Goal: Contribute content: Contribute content

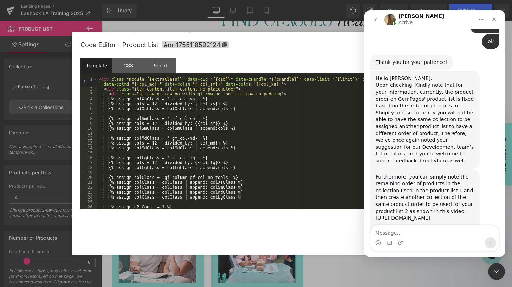
scroll to position [876, 0]
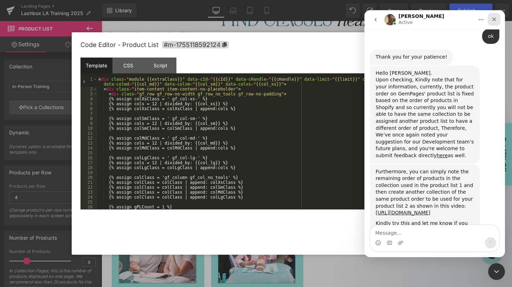
click at [490, 20] on div "Close" at bounding box center [493, 19] width 13 height 13
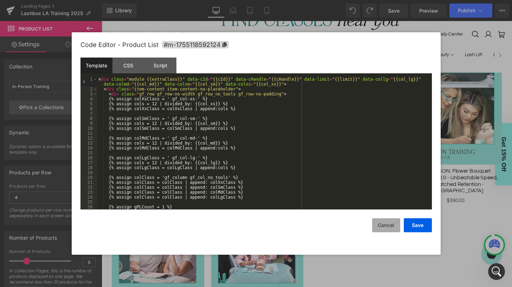
click at [388, 224] on button "Cancel" at bounding box center [386, 225] width 28 height 14
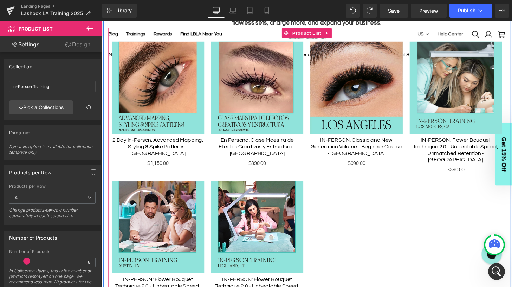
scroll to position [235, 0]
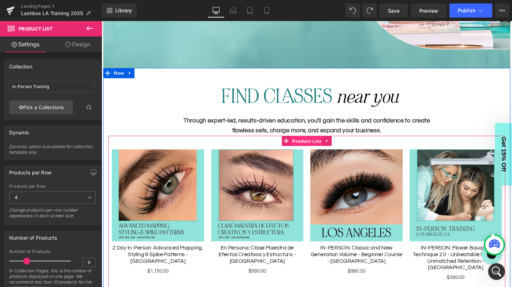
click at [316, 143] on span "Product List" at bounding box center [313, 145] width 33 height 11
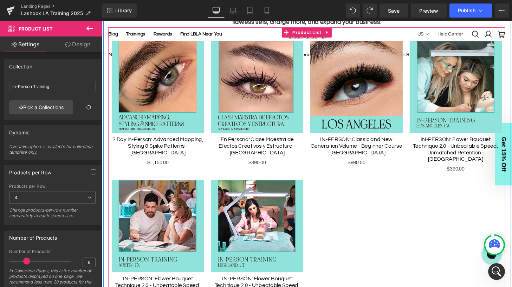
scroll to position [348, 0]
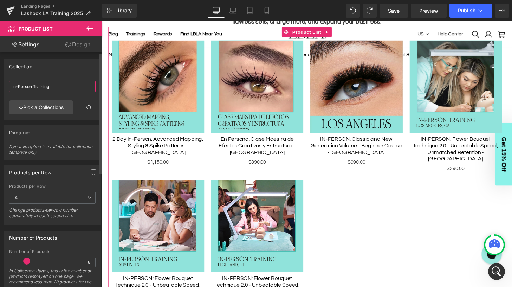
click at [73, 89] on input "In-Person Training" at bounding box center [52, 87] width 86 height 12
click at [48, 112] on link "Pick a Collections" at bounding box center [41, 107] width 64 height 14
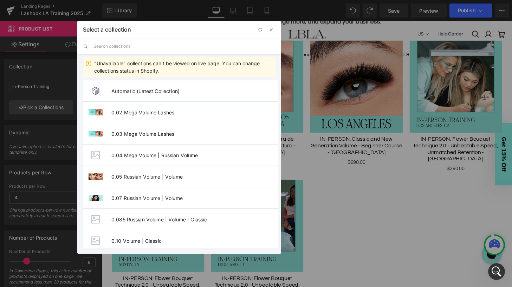
click at [140, 48] on input "text" at bounding box center [184, 46] width 182 height 15
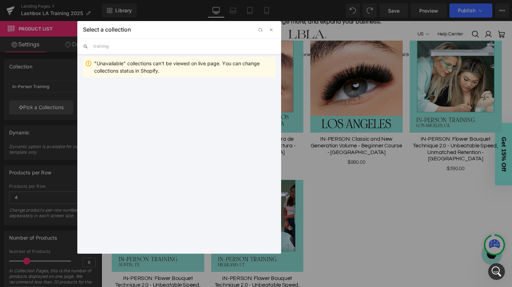
drag, startPoint x: 123, startPoint y: 47, endPoint x: 79, endPoint y: 46, distance: 43.9
click at [79, 46] on div "training" at bounding box center [179, 46] width 204 height 15
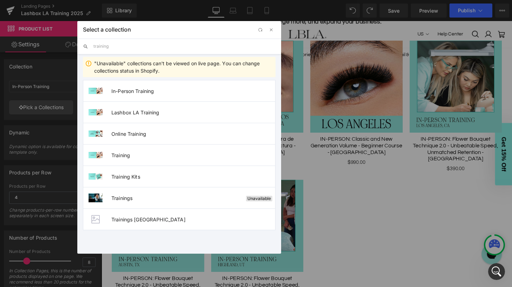
type input "a"
type input "trai"
click at [272, 30] on span "button" at bounding box center [271, 30] width 6 height 6
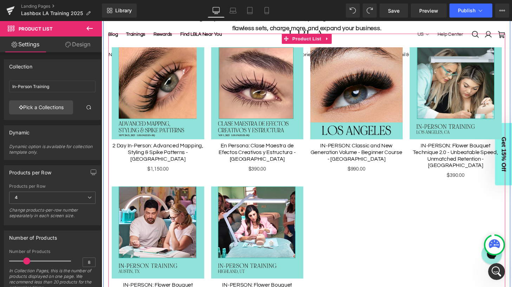
scroll to position [338, 0]
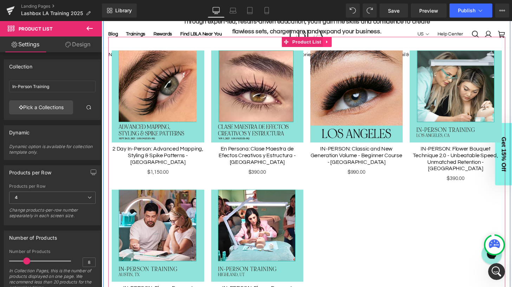
click at [335, 42] on icon at bounding box center [334, 42] width 1 height 3
click at [340, 42] on icon at bounding box center [339, 42] width 5 height 5
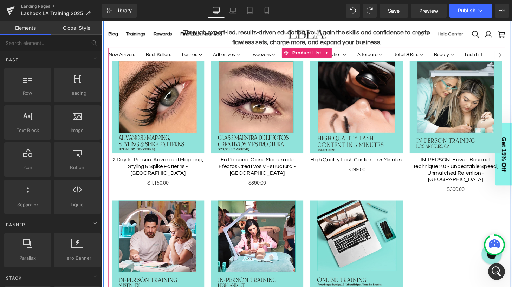
scroll to position [299, 0]
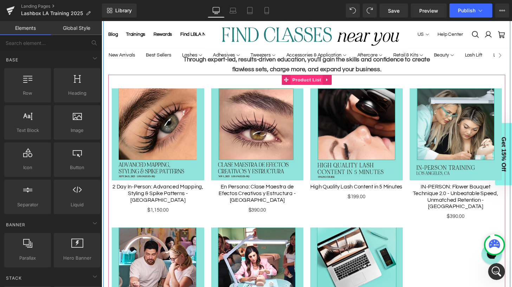
click at [312, 82] on span "Product List" at bounding box center [313, 82] width 33 height 11
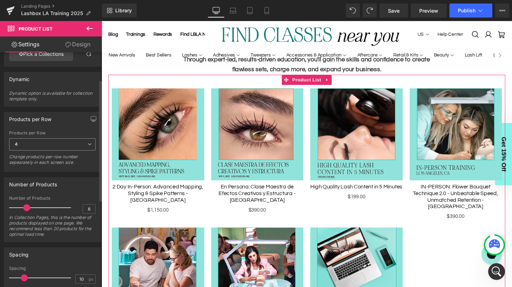
scroll to position [54, 0]
drag, startPoint x: 86, startPoint y: 208, endPoint x: 74, endPoint y: 208, distance: 11.9
click at [75, 208] on div "Number of Products 8 In Collection Pages, this is the number of products displa…" at bounding box center [52, 219] width 86 height 46
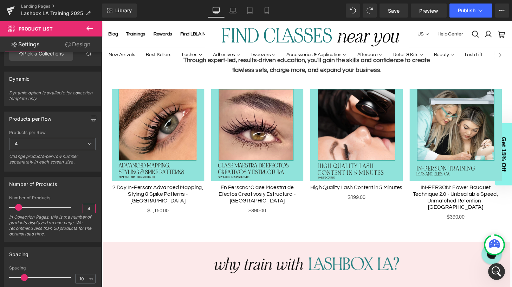
scroll to position [295, 0]
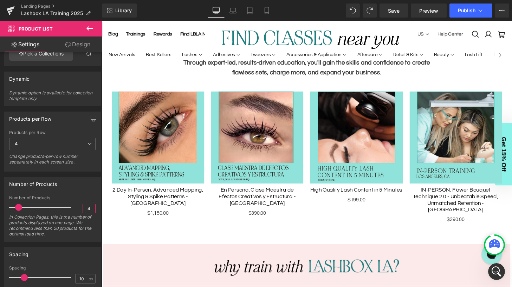
type input "4"
click at [90, 29] on icon at bounding box center [89, 28] width 8 height 8
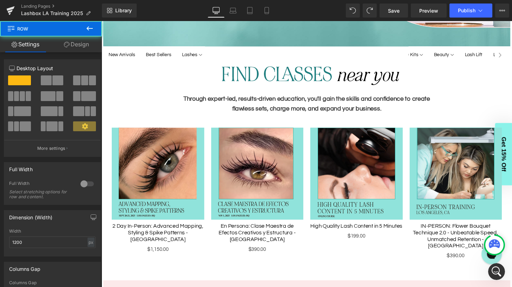
scroll to position [256, 0]
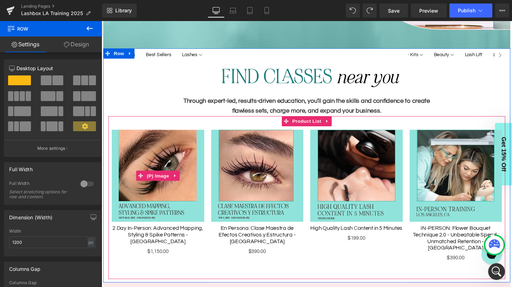
click at [153, 149] on img at bounding box center [160, 182] width 96 height 96
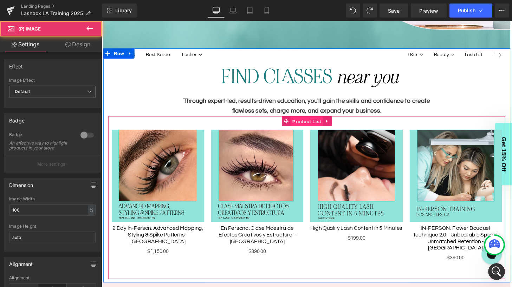
click at [310, 125] on span "Product List" at bounding box center [313, 125] width 33 height 11
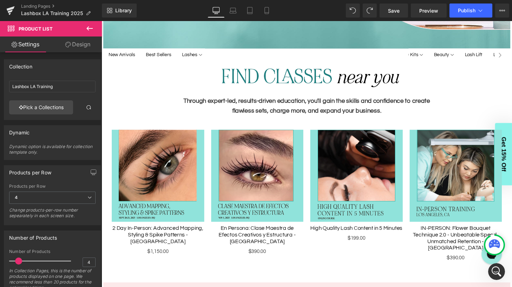
click at [87, 29] on icon at bounding box center [89, 28] width 6 height 4
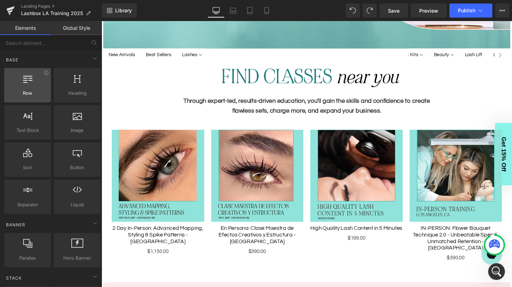
click at [28, 92] on span "Row" at bounding box center [27, 93] width 42 height 7
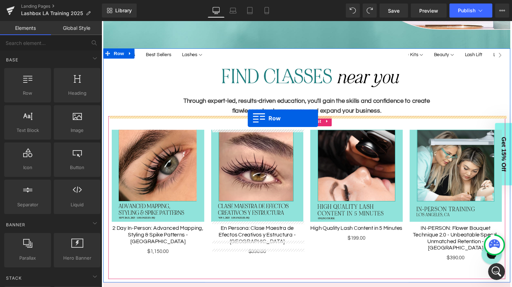
drag, startPoint x: 131, startPoint y: 110, endPoint x: 253, endPoint y: 122, distance: 122.4
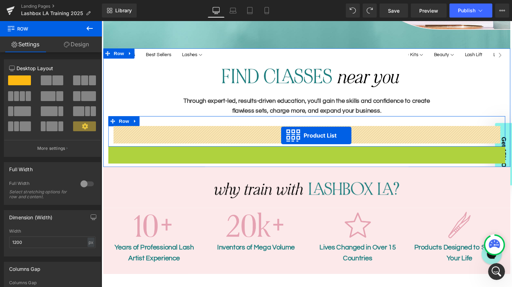
drag, startPoint x: 292, startPoint y: 156, endPoint x: 287, endPoint y: 140, distance: 16.7
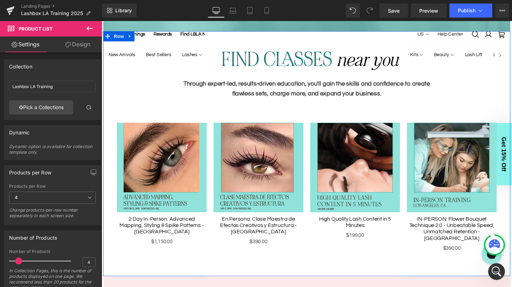
scroll to position [271, 0]
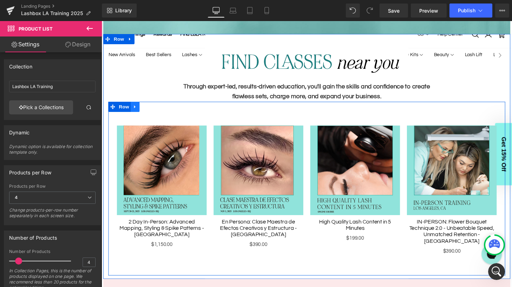
click at [136, 110] on icon at bounding box center [135, 109] width 1 height 3
click at [145, 109] on icon at bounding box center [145, 109] width 5 height 5
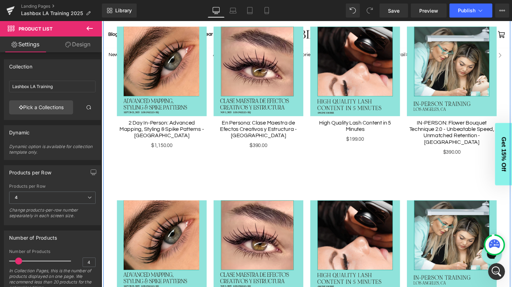
scroll to position [409, 0]
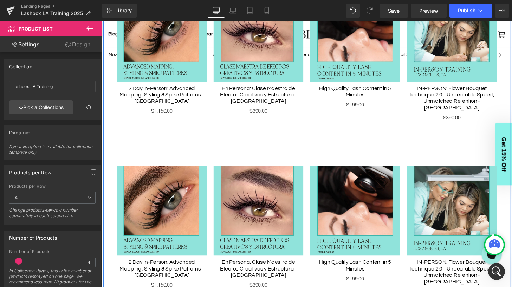
click at [239, 194] on img at bounding box center [263, 217] width 93 height 93
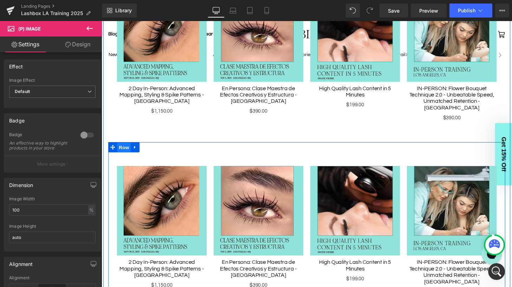
click at [125, 147] on span "Row" at bounding box center [125, 152] width 14 height 11
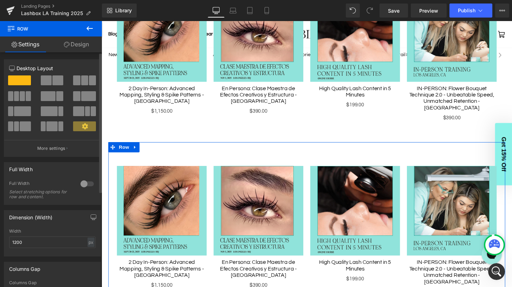
click at [49, 85] on span at bounding box center [46, 80] width 11 height 10
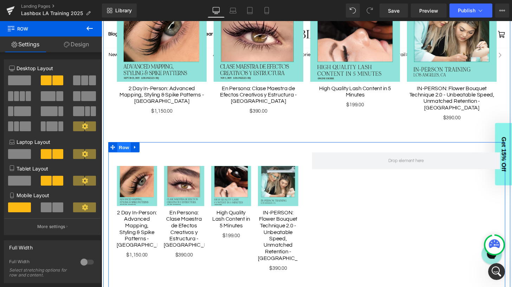
click at [126, 147] on span "Row" at bounding box center [125, 152] width 14 height 11
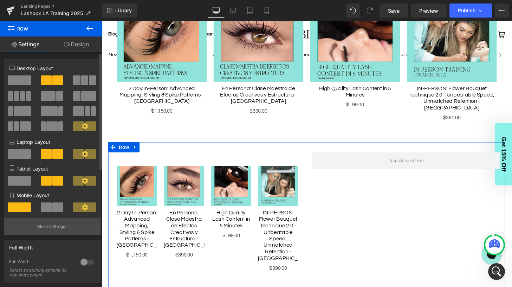
click at [58, 225] on p "More settings" at bounding box center [51, 227] width 28 height 6
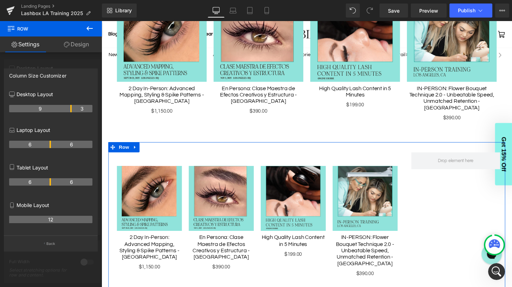
drag, startPoint x: 50, startPoint y: 109, endPoint x: 70, endPoint y: 109, distance: 20.4
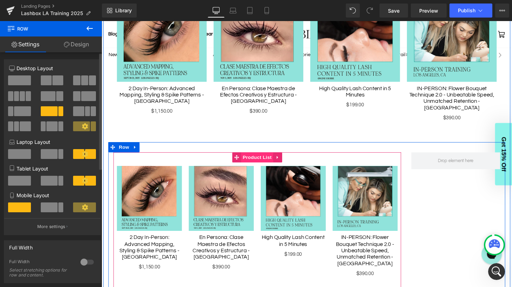
click at [259, 157] on span "Product List" at bounding box center [262, 162] width 33 height 11
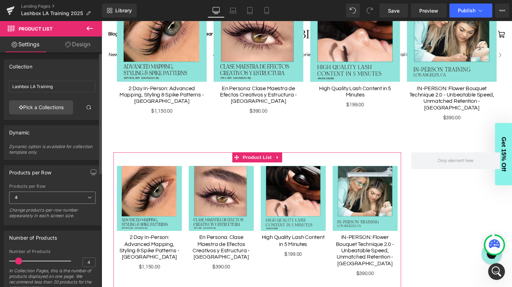
click at [26, 195] on span "4" at bounding box center [52, 198] width 86 height 12
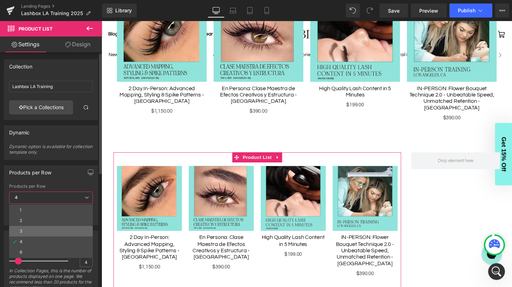
click at [29, 233] on li "3" at bounding box center [51, 231] width 84 height 11
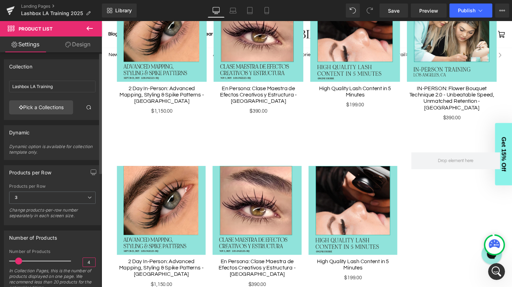
drag, startPoint x: 87, startPoint y: 262, endPoint x: 79, endPoint y: 262, distance: 8.4
click at [79, 262] on div "Number of Products 4 In Collection Pages, this is the number of products displa…" at bounding box center [52, 272] width 86 height 46
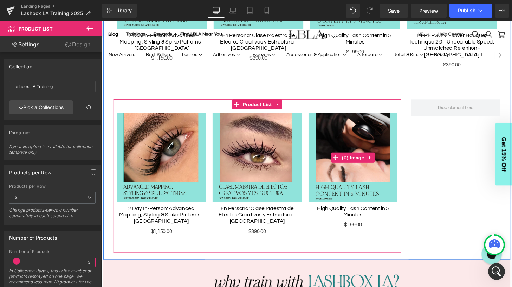
scroll to position [465, 0]
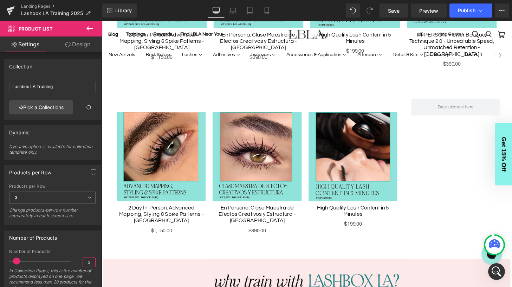
type input "3"
click at [88, 28] on icon at bounding box center [89, 28] width 6 height 4
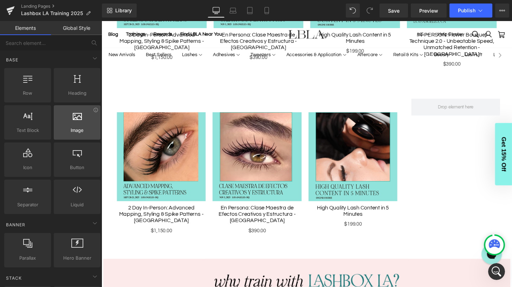
click at [66, 125] on div at bounding box center [77, 119] width 42 height 16
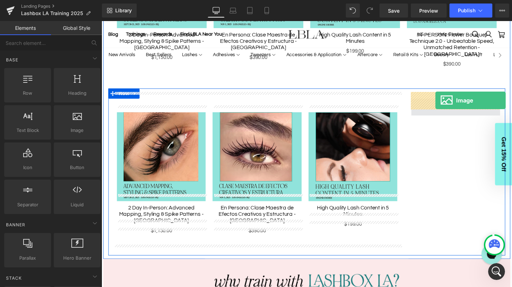
drag, startPoint x: 179, startPoint y: 141, endPoint x: 447, endPoint y: 103, distance: 270.5
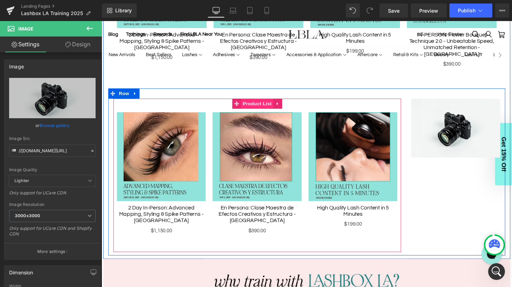
click at [266, 101] on span "Product List" at bounding box center [262, 106] width 33 height 11
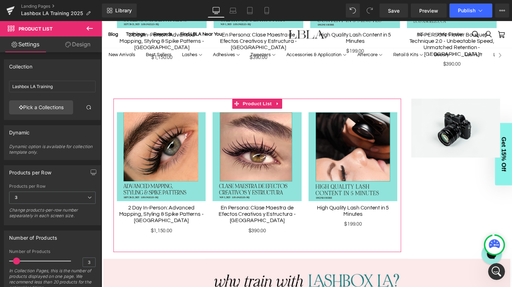
click at [74, 43] on link "Design" at bounding box center [77, 45] width 51 height 16
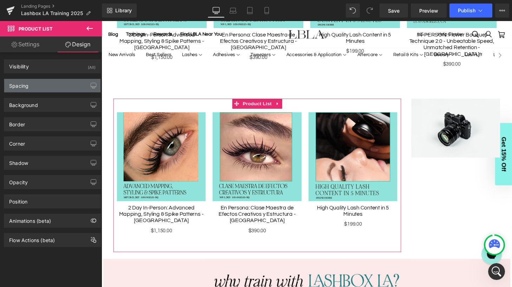
click at [40, 86] on div "Spacing" at bounding box center [52, 85] width 96 height 13
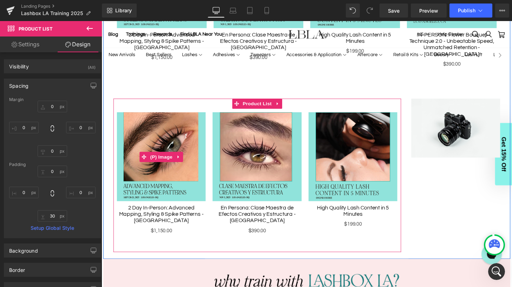
click at [167, 127] on img at bounding box center [163, 162] width 92 height 92
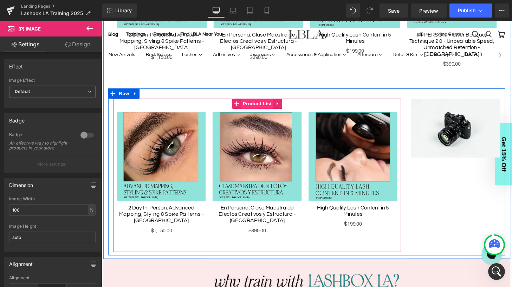
click at [260, 101] on span "Product List" at bounding box center [262, 106] width 33 height 11
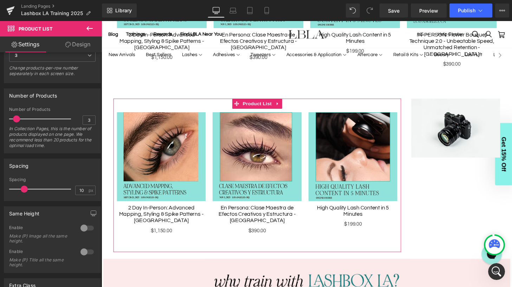
scroll to position [153, 0]
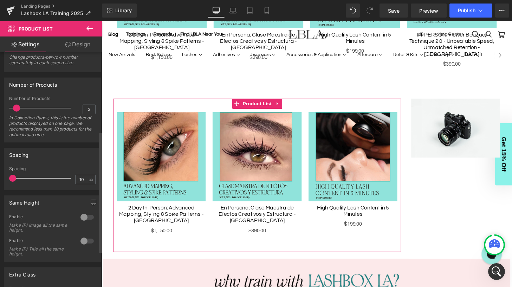
drag, startPoint x: 23, startPoint y: 179, endPoint x: 7, endPoint y: 178, distance: 15.5
click at [7, 178] on div "10px Spacing 10 px" at bounding box center [52, 178] width 96 height 24
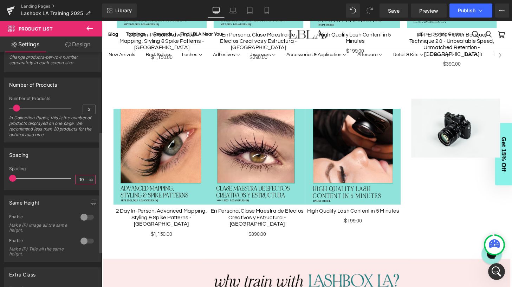
scroll to position [0, 0]
drag, startPoint x: 79, startPoint y: 181, endPoint x: 60, endPoint y: 180, distance: 19.3
click at [60, 180] on div "Spacing 10 px" at bounding box center [52, 178] width 86 height 24
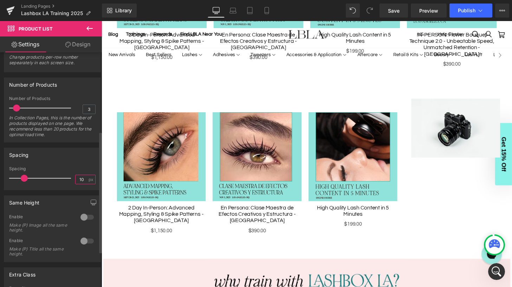
type input "10"
click at [85, 216] on div at bounding box center [87, 217] width 17 height 11
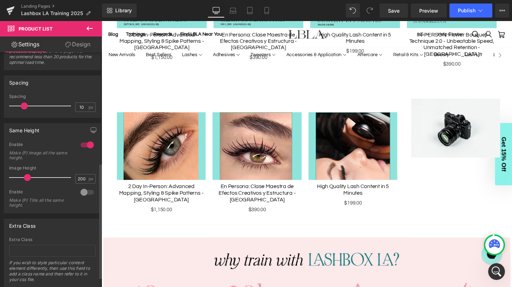
scroll to position [245, 0]
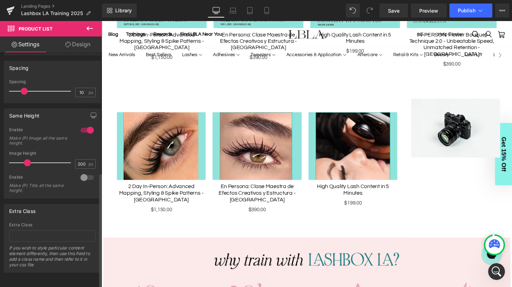
click at [88, 125] on div at bounding box center [87, 130] width 17 height 11
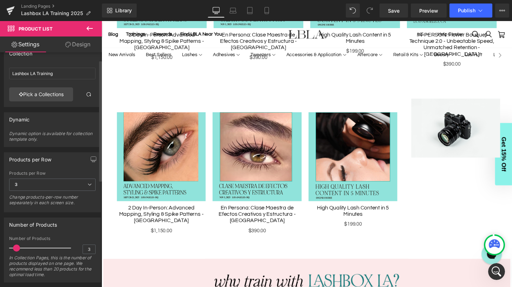
scroll to position [0, 0]
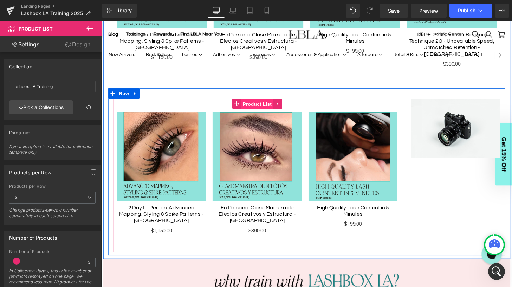
click at [261, 102] on span "Product List" at bounding box center [262, 107] width 33 height 11
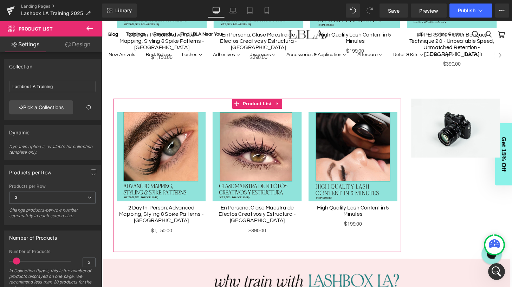
click at [77, 43] on link "Design" at bounding box center [77, 45] width 51 height 16
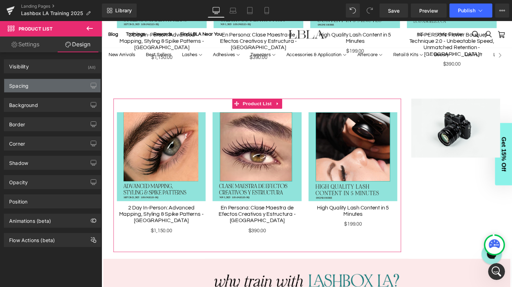
click at [38, 88] on div "Spacing" at bounding box center [52, 85] width 96 height 13
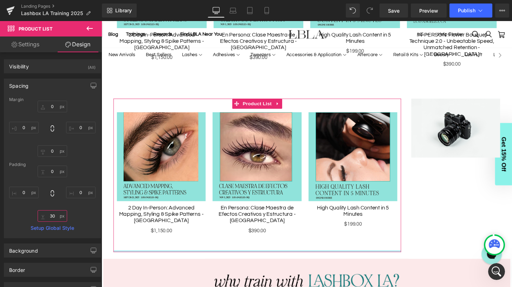
drag, startPoint x: 53, startPoint y: 216, endPoint x: 46, endPoint y: 216, distance: 6.3
click at [46, 216] on input "30" at bounding box center [52, 216] width 29 height 12
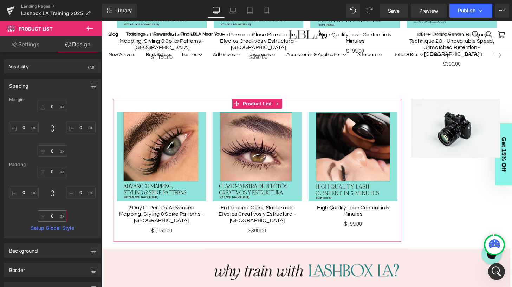
type input "30"
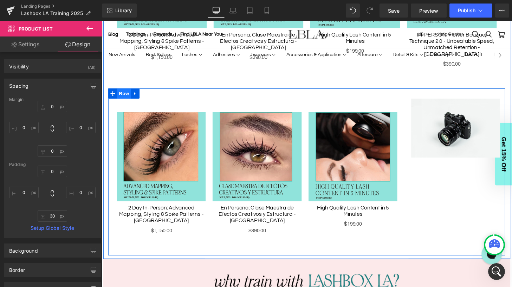
click at [125, 91] on span "Row" at bounding box center [125, 96] width 14 height 11
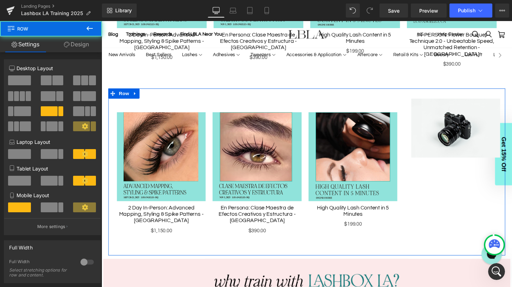
click at [80, 46] on link "Design" at bounding box center [76, 45] width 51 height 16
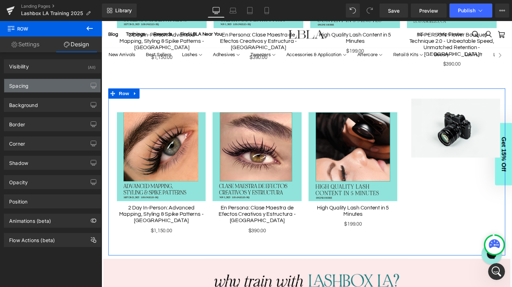
click at [50, 86] on div "Spacing" at bounding box center [52, 85] width 96 height 13
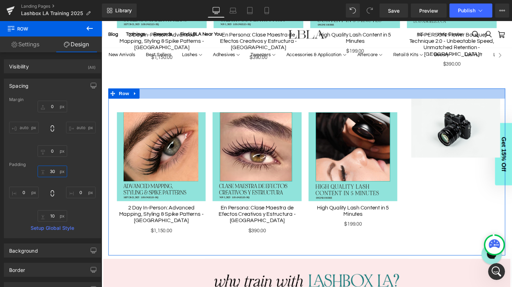
click at [53, 172] on input "30" at bounding box center [52, 172] width 29 height 12
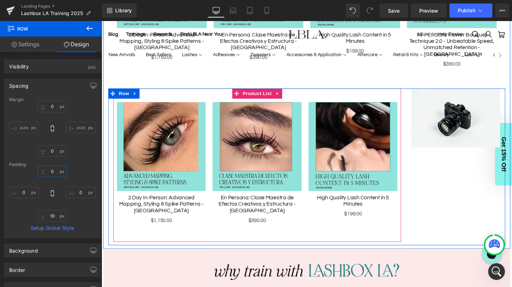
type input "0"
click at [218, 94] on div "Sale Off (P) Image 2 Day In-Person: Advanced Mapping, Styling & Spike Patterns …" at bounding box center [263, 165] width 298 height 148
click at [265, 91] on span "Product List" at bounding box center [262, 96] width 33 height 11
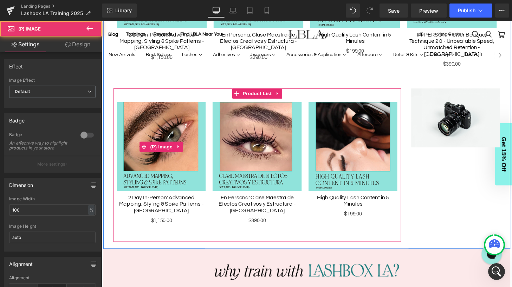
click at [181, 116] on img at bounding box center [163, 151] width 92 height 92
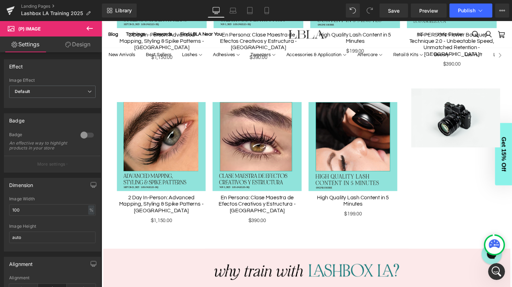
click at [76, 47] on link "Design" at bounding box center [77, 45] width 51 height 16
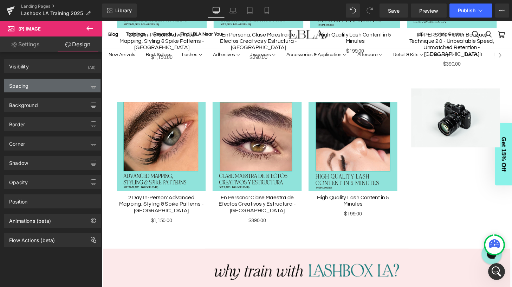
click at [52, 85] on div "Spacing" at bounding box center [52, 85] width 96 height 13
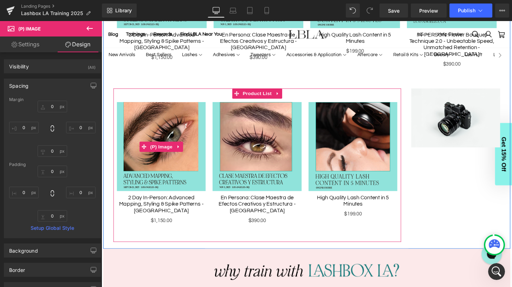
click at [161, 121] on img at bounding box center [163, 151] width 92 height 92
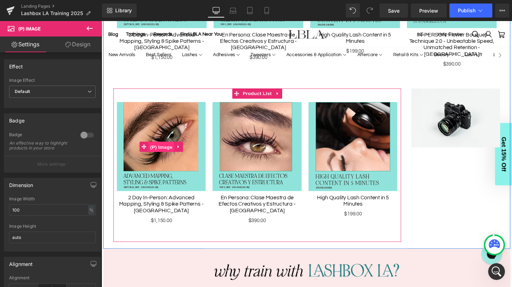
click at [166, 146] on span "(P) Image" at bounding box center [163, 151] width 27 height 11
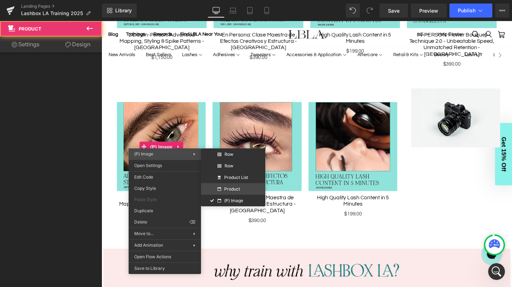
click at [233, 189] on span "Product" at bounding box center [232, 189] width 16 height 4
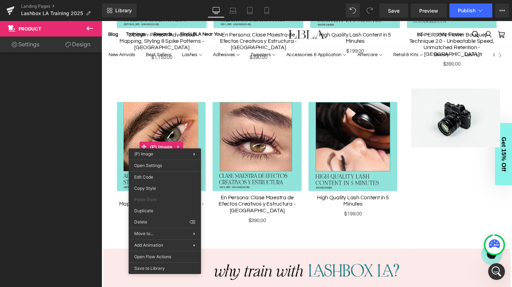
click at [70, 42] on link "Design" at bounding box center [77, 45] width 51 height 16
click at [31, 48] on link "Settings" at bounding box center [25, 45] width 51 height 16
click at [69, 45] on icon at bounding box center [68, 45] width 6 height 6
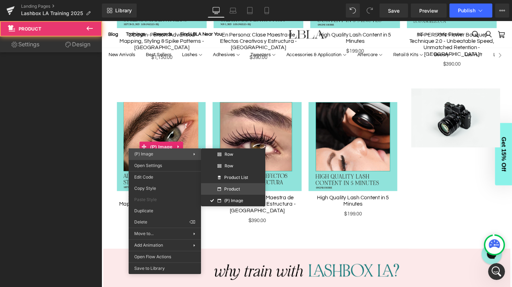
click at [236, 191] on span "Product" at bounding box center [232, 189] width 16 height 4
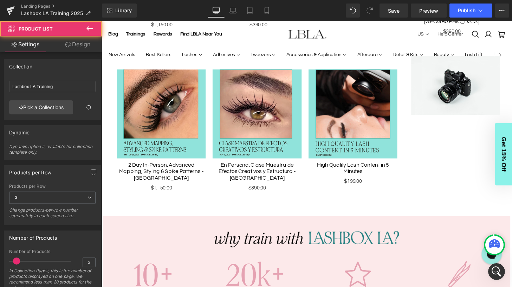
scroll to position [499, 0]
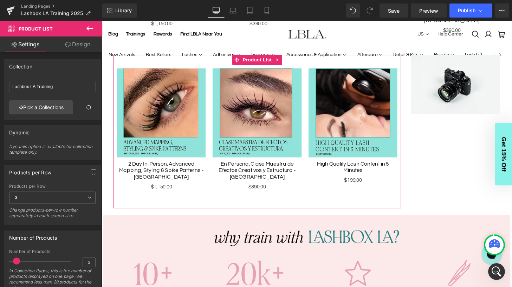
click at [77, 42] on link "Design" at bounding box center [77, 45] width 51 height 16
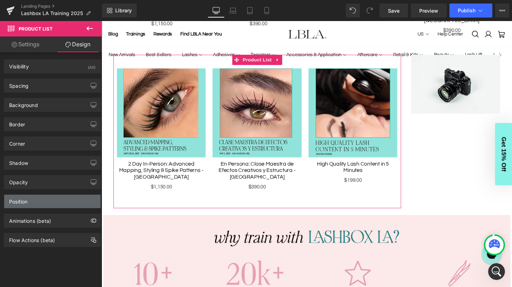
click at [51, 201] on div "Position" at bounding box center [52, 201] width 96 height 13
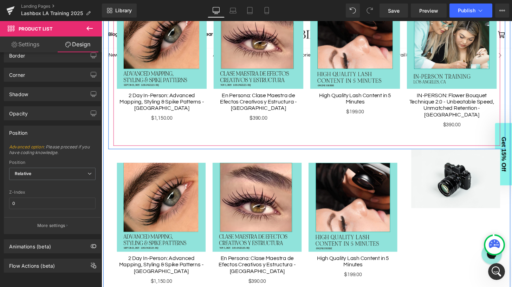
scroll to position [414, 0]
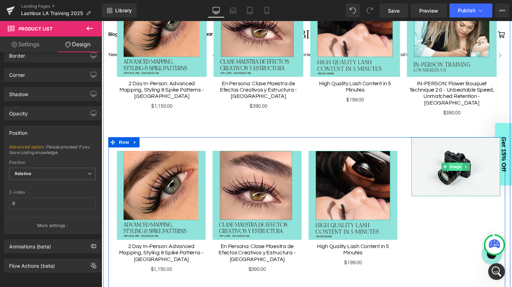
click at [468, 168] on span "Image" at bounding box center [468, 172] width 15 height 8
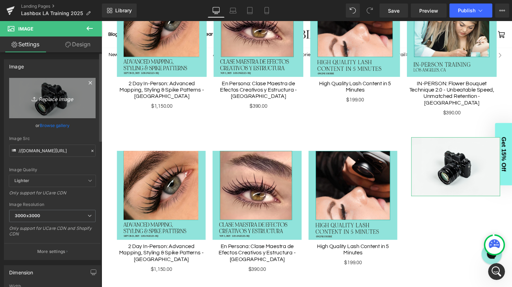
click at [51, 94] on icon "Replace Image" at bounding box center [52, 98] width 56 height 9
type input "C:\fakepath\lizz.jpeg"
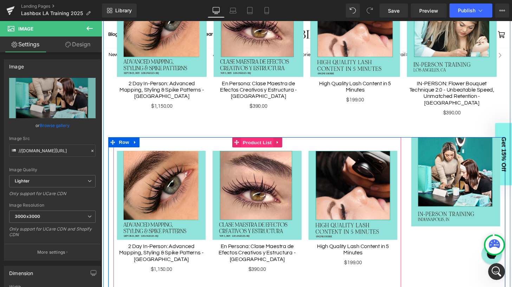
click at [266, 142] on span "Product List" at bounding box center [262, 147] width 33 height 11
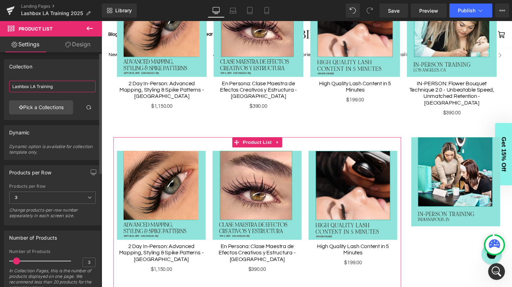
click at [58, 86] on input "Lashbox LA Training" at bounding box center [52, 87] width 86 height 12
click at [50, 110] on link "Pick a Collections" at bounding box center [41, 107] width 64 height 14
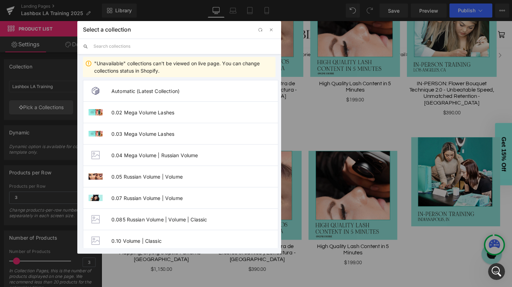
click at [130, 47] on input "text" at bounding box center [184, 46] width 182 height 15
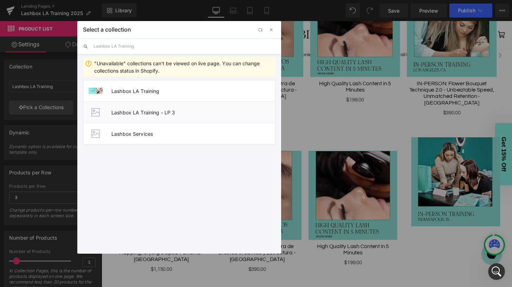
type input "Lashbox LA Training"
click at [159, 110] on span "Lashbox LA Training - LP 3" at bounding box center [193, 113] width 164 height 6
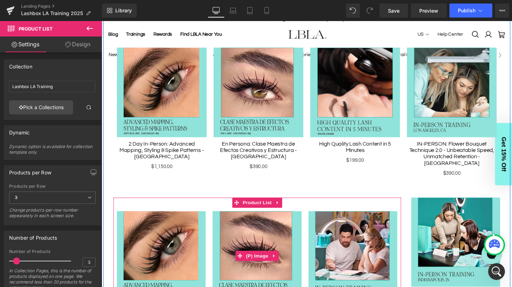
scroll to position [349, 0]
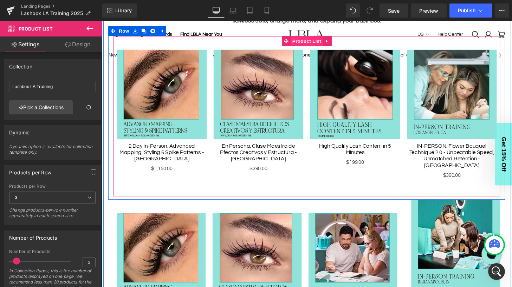
click at [313, 42] on span "Product List" at bounding box center [313, 42] width 33 height 11
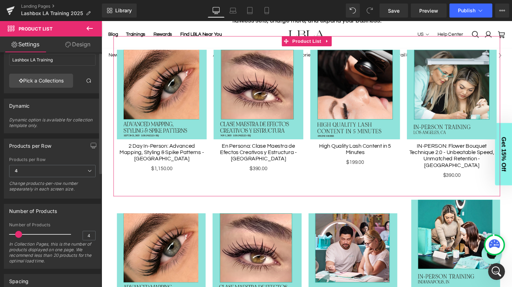
scroll to position [0, 0]
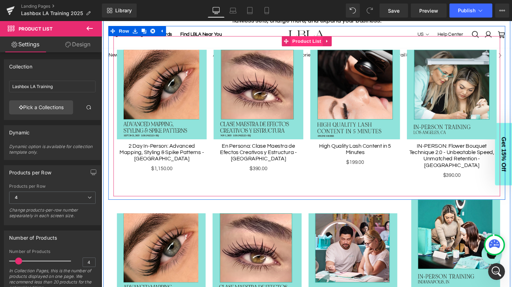
click at [317, 39] on span "Product List" at bounding box center [313, 42] width 33 height 11
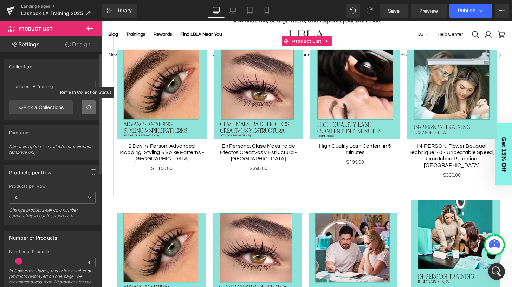
click at [87, 106] on span at bounding box center [89, 108] width 6 height 6
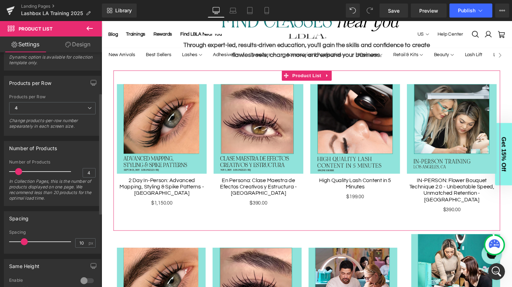
scroll to position [109, 0]
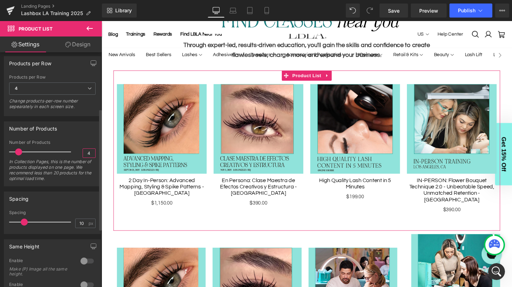
drag, startPoint x: 88, startPoint y: 153, endPoint x: 81, endPoint y: 153, distance: 6.7
click at [83, 153] on input "4" at bounding box center [89, 153] width 12 height 9
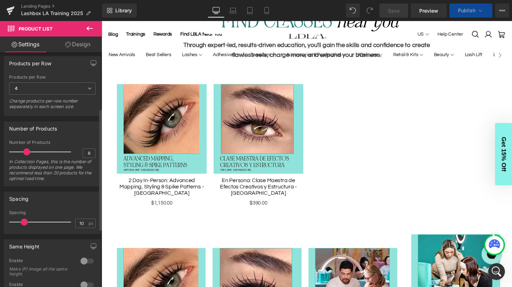
click at [88, 136] on div "Number of Products 4 Number of Products 8 In Collection Pages, this is the numb…" at bounding box center [52, 153] width 97 height 65
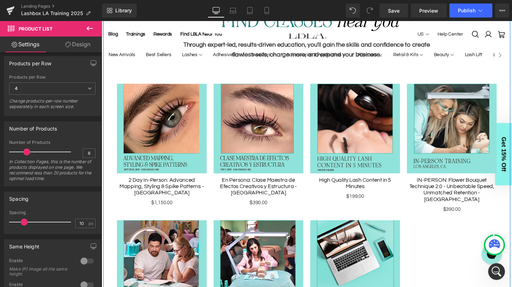
scroll to position [313, 0]
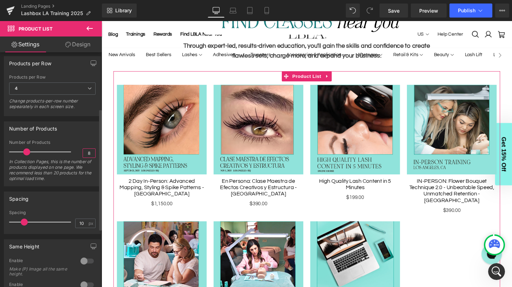
drag, startPoint x: 88, startPoint y: 154, endPoint x: 81, endPoint y: 154, distance: 6.7
click at [83, 154] on input "8" at bounding box center [89, 153] width 12 height 9
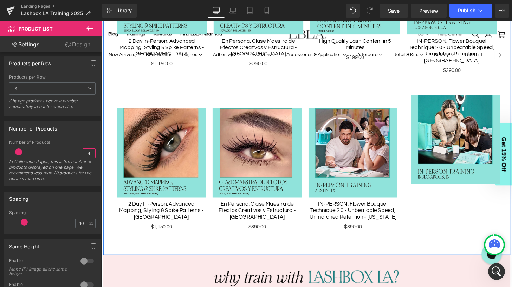
scroll to position [462, 0]
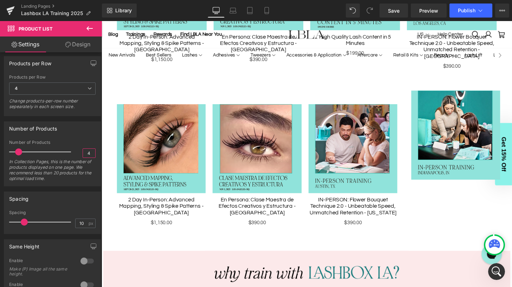
type input "4"
click at [393, 10] on span "Save" at bounding box center [394, 10] width 12 height 7
click at [423, 9] on span "Preview" at bounding box center [428, 10] width 19 height 7
click at [268, 9] on icon at bounding box center [266, 10] width 4 height 7
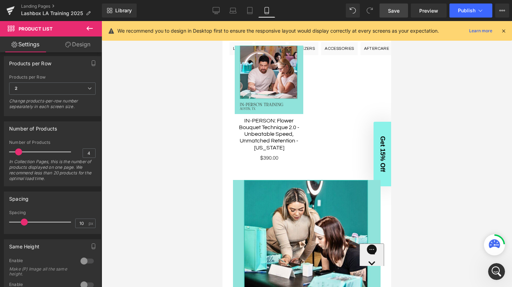
scroll to position [771, 0]
click at [220, 10] on link "Desktop" at bounding box center [216, 11] width 17 height 14
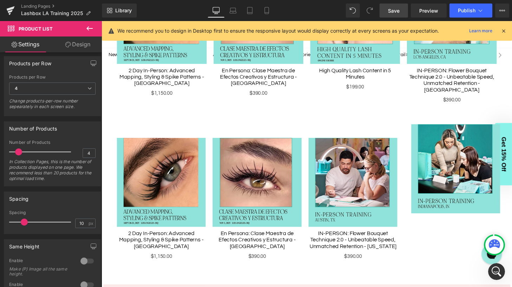
scroll to position [451, 0]
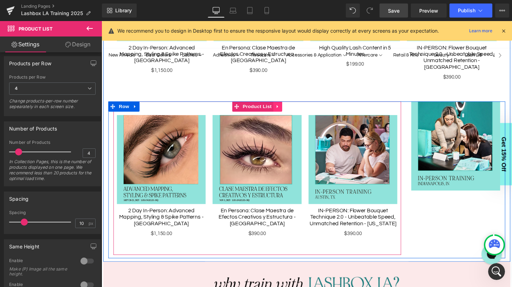
click at [281, 107] on icon at bounding box center [283, 109] width 5 height 5
click at [287, 107] on icon at bounding box center [288, 109] width 5 height 5
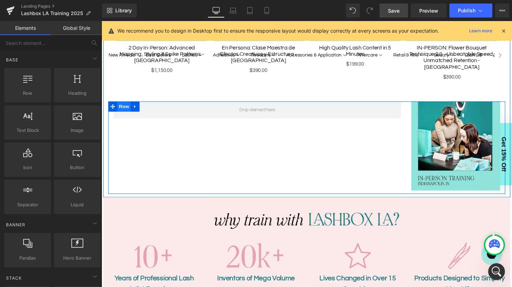
click at [126, 104] on ul "Row" at bounding box center [124, 109] width 32 height 11
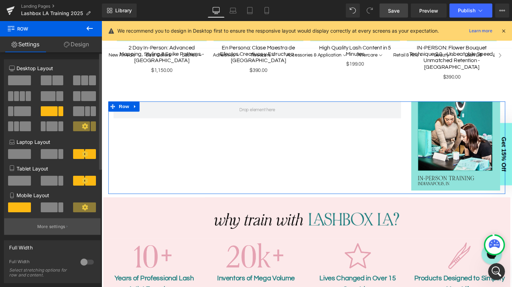
click at [51, 230] on p "More settings" at bounding box center [51, 227] width 28 height 6
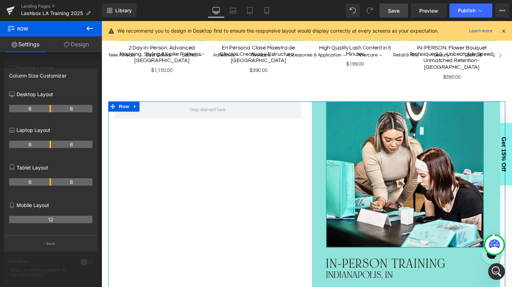
drag, startPoint x: 71, startPoint y: 109, endPoint x: 51, endPoint y: 110, distance: 20.0
click at [58, 61] on div at bounding box center [51, 156] width 102 height 270
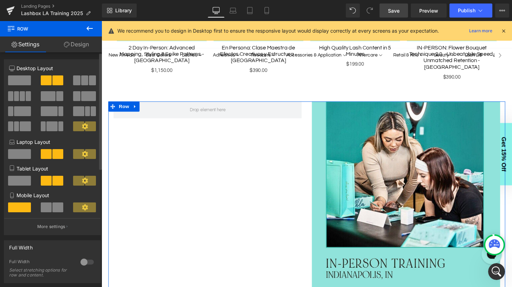
click at [18, 94] on span at bounding box center [16, 96] width 5 height 10
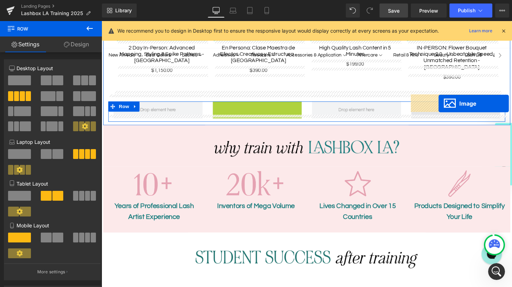
drag, startPoint x: 253, startPoint y: 142, endPoint x: 450, endPoint y: 106, distance: 199.9
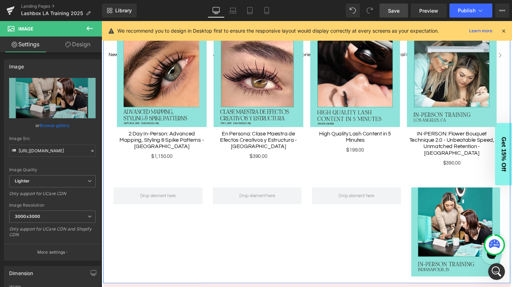
scroll to position [369, 0]
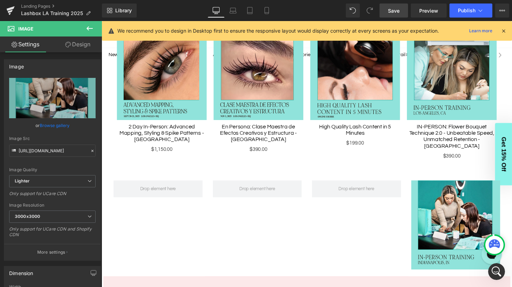
click at [88, 27] on icon at bounding box center [89, 28] width 6 height 4
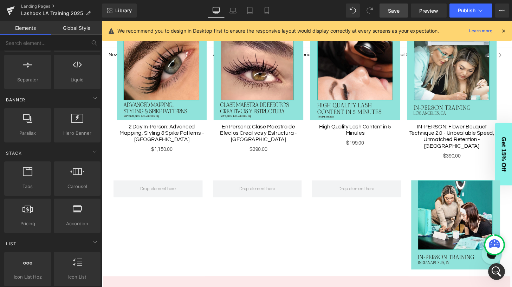
scroll to position [0, 0]
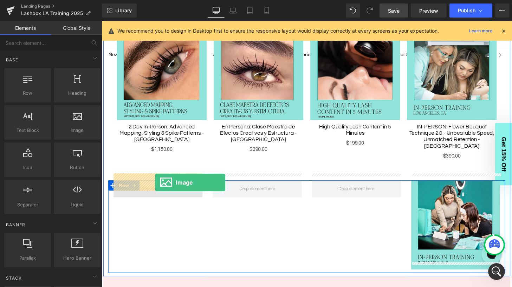
drag, startPoint x: 180, startPoint y: 145, endPoint x: 157, endPoint y: 189, distance: 49.0
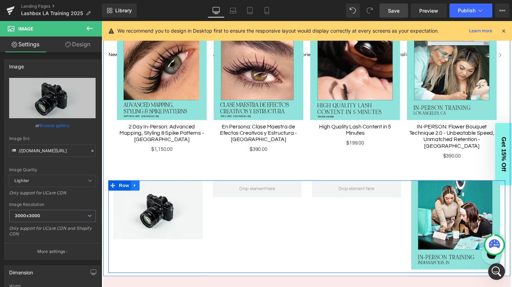
click at [137, 189] on icon at bounding box center [136, 191] width 5 height 5
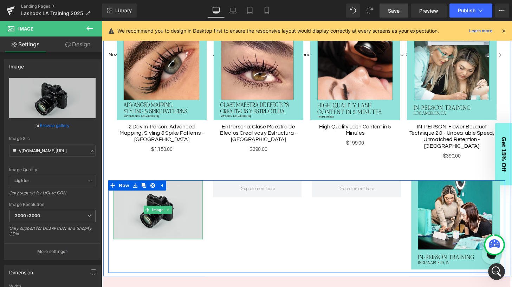
click at [140, 212] on img at bounding box center [160, 216] width 92 height 61
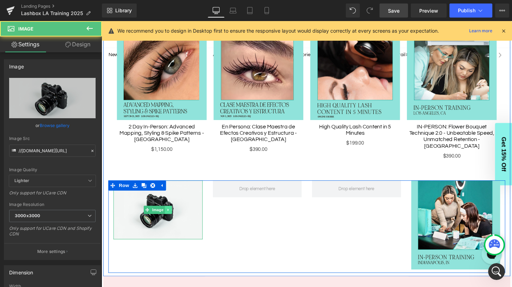
click at [169, 212] on link at bounding box center [170, 216] width 7 height 8
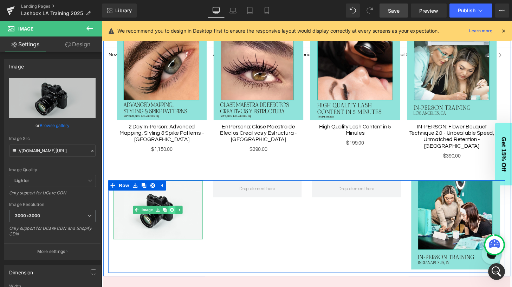
click at [175, 215] on icon at bounding box center [174, 217] width 4 height 4
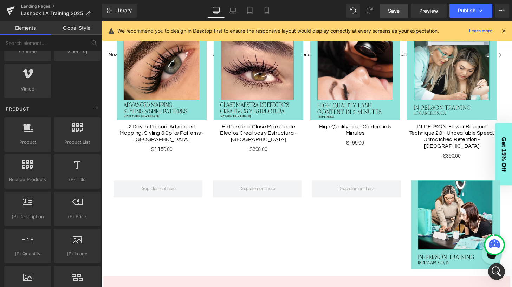
scroll to position [514, 0]
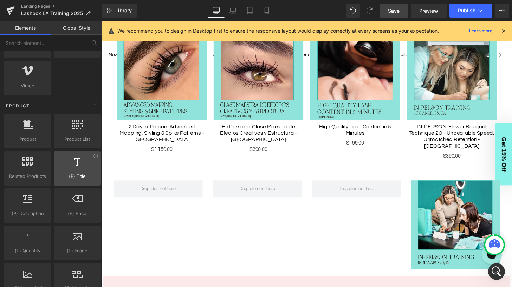
drag, startPoint x: 100, startPoint y: 159, endPoint x: 92, endPoint y: 157, distance: 8.2
click at [92, 157] on div "Base Row rows, columns, layouts, div Heading headings, titles, h1,h2,h3,h4,h5,h…" at bounding box center [52, 289] width 105 height 1505
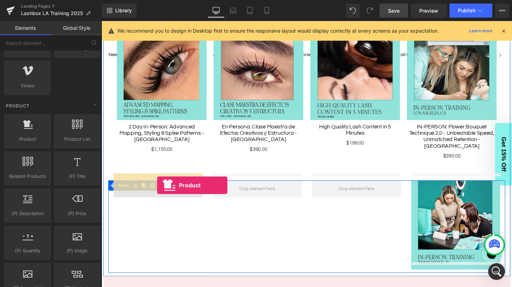
drag, startPoint x: 135, startPoint y: 153, endPoint x: 159, endPoint y: 191, distance: 45.0
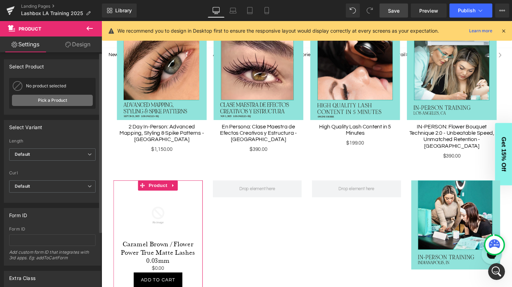
click at [51, 98] on link "Pick a Product" at bounding box center [52, 100] width 81 height 11
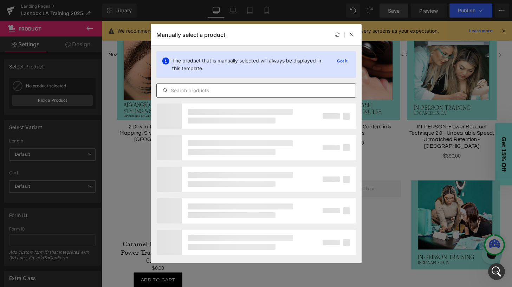
click at [217, 92] on input "text" at bounding box center [256, 90] width 199 height 8
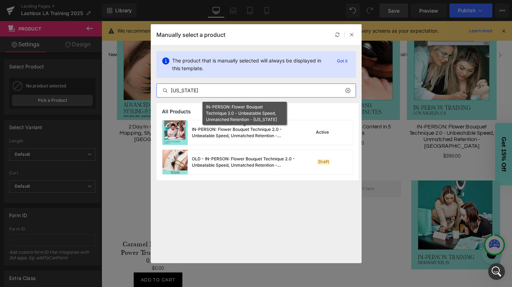
type input "[US_STATE]"
click at [220, 130] on div "IN-PERSON: Flower Bouquet Technique 2.0 - Unbeatable Speed, Unmatched Retention…" at bounding box center [244, 132] width 105 height 13
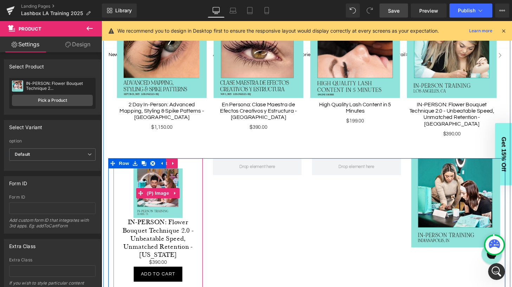
scroll to position [404, 0]
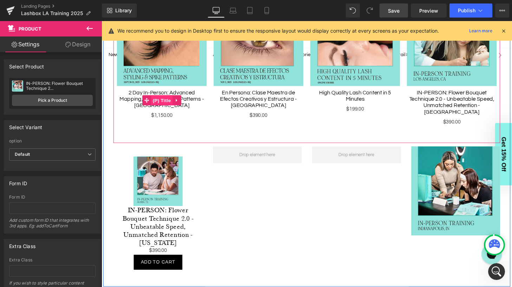
click at [167, 103] on span "(P) Title" at bounding box center [164, 103] width 22 height 11
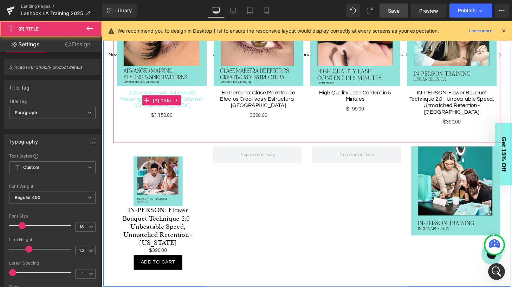
click at [166, 92] on link "2 Day In-Person: Advanced Mapping, Styling & Spike Patterns - [GEOGRAPHIC_DATA]" at bounding box center [163, 102] width 93 height 20
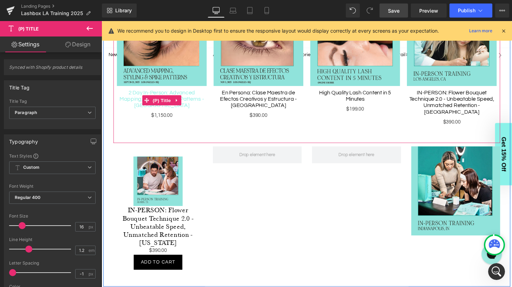
click at [168, 94] on link "2 Day In-Person: Advanced Mapping, Styling & Spike Patterns - [GEOGRAPHIC_DATA]" at bounding box center [163, 102] width 93 height 20
click at [180, 101] on icon at bounding box center [179, 103] width 5 height 5
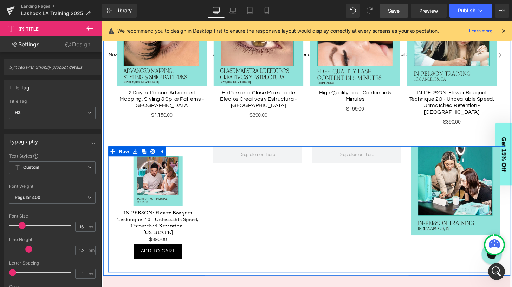
click at [236, 211] on div "Sale Off (P) Image IN-PERSON: Flower Bouquet Technique 2.0 - Unbeatable Speed, …" at bounding box center [313, 216] width 411 height 130
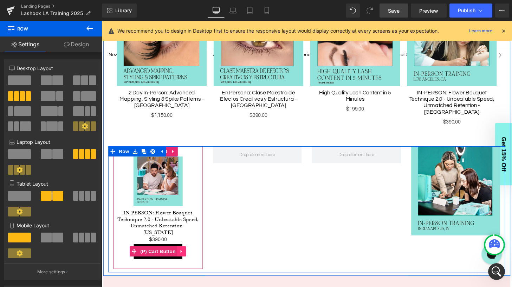
click at [184, 257] on icon at bounding box center [184, 259] width 5 height 5
click at [186, 255] on link at bounding box center [188, 260] width 9 height 11
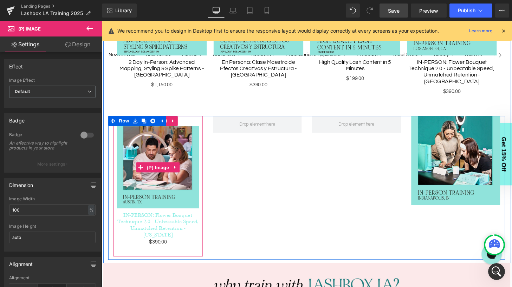
scroll to position [438, 0]
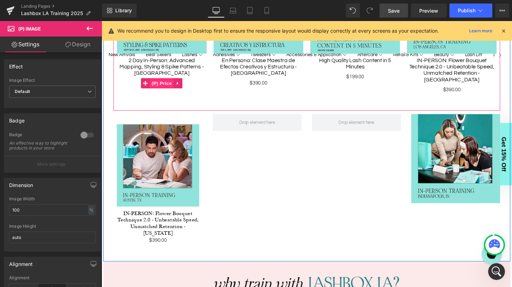
click at [165, 84] on span "(P) Price" at bounding box center [164, 85] width 25 height 11
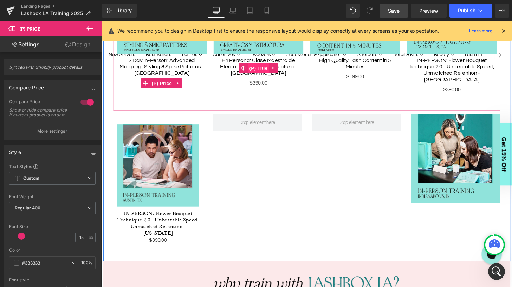
click at [267, 72] on span "(P) Title" at bounding box center [264, 70] width 22 height 11
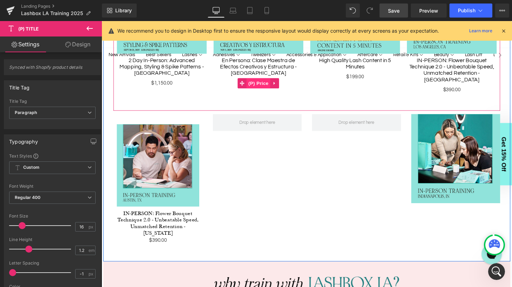
click at [266, 86] on span "(P) Price" at bounding box center [264, 85] width 25 height 11
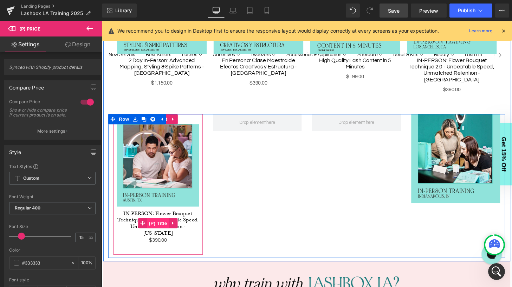
click at [162, 225] on span "(P) Title" at bounding box center [160, 230] width 22 height 11
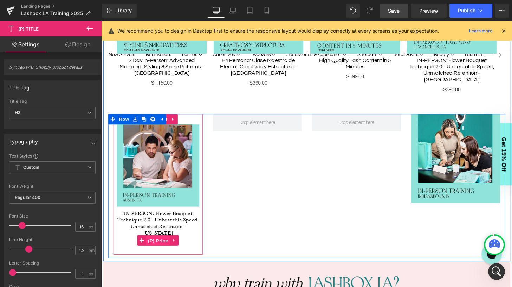
click at [160, 244] on span "(P) Price" at bounding box center [159, 249] width 25 height 11
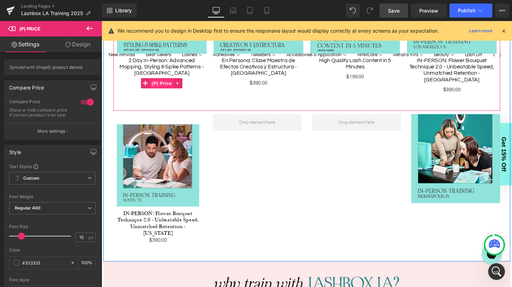
click at [169, 85] on span "(P) Price" at bounding box center [164, 85] width 25 height 11
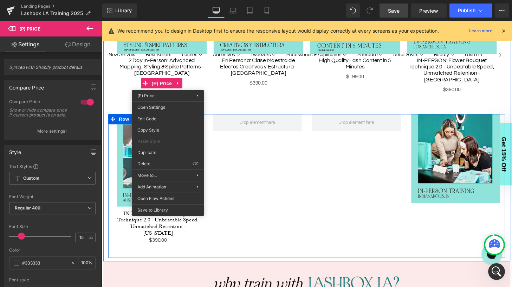
click at [249, 215] on div "Sale Off (P) Image IN-PERSON: Flower Bouquet Technique 2.0 - Unbeatable Speed, …" at bounding box center [313, 192] width 411 height 149
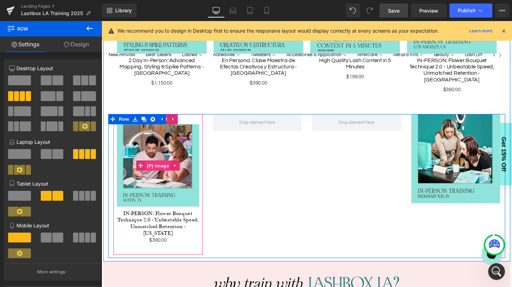
click at [163, 166] on span "(P) Image" at bounding box center [159, 171] width 27 height 11
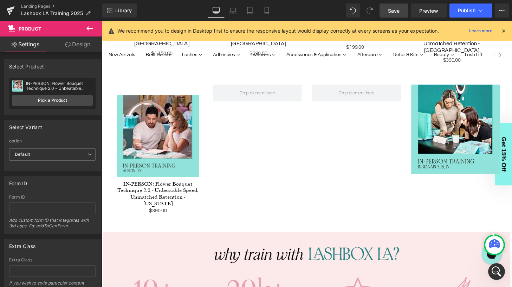
scroll to position [462, 0]
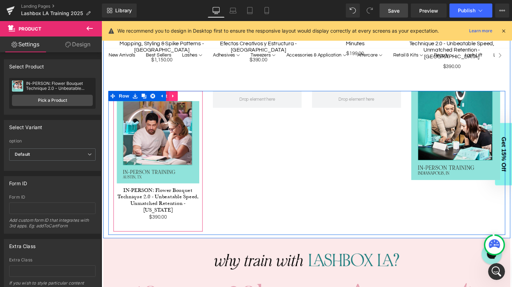
click at [175, 96] on icon at bounding box center [175, 98] width 5 height 5
click at [172, 96] on icon at bounding box center [171, 98] width 5 height 5
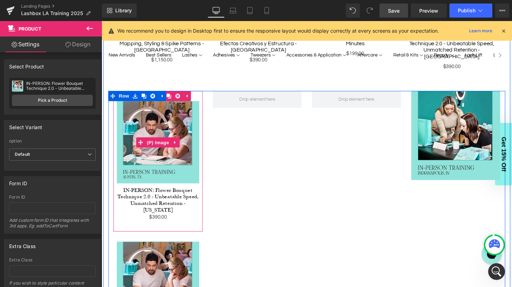
scroll to position [463, 0]
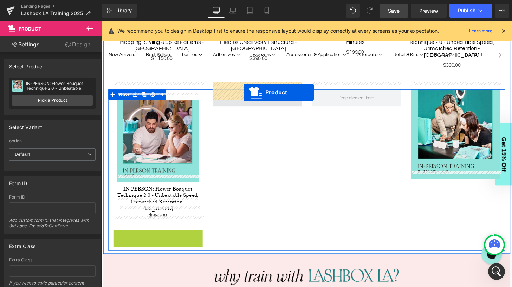
drag, startPoint x: 144, startPoint y: 227, endPoint x: 249, endPoint y: 95, distance: 168.0
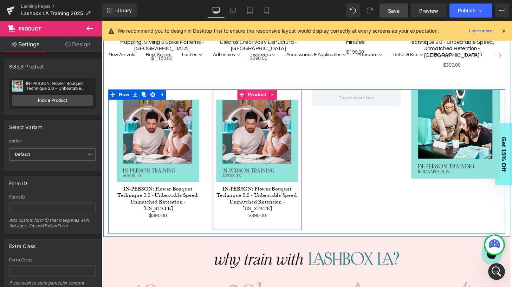
click at [263, 92] on span "Product" at bounding box center [262, 97] width 23 height 11
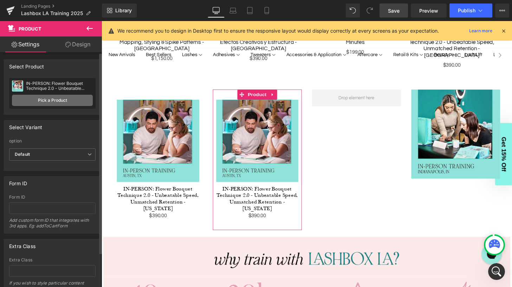
click at [54, 99] on link "Pick a Product" at bounding box center [52, 100] width 81 height 11
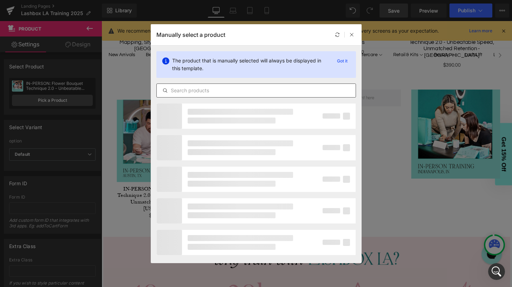
click at [209, 87] on input "text" at bounding box center [256, 90] width 199 height 8
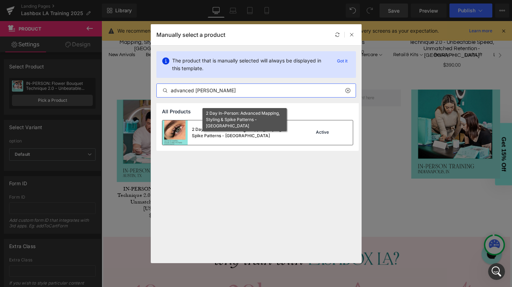
type input "advanced [PERSON_NAME]"
click at [220, 133] on div "2 Day In-Person: Advanced Mapping, Styling & Spike Patterns - [GEOGRAPHIC_DATA]" at bounding box center [244, 132] width 105 height 13
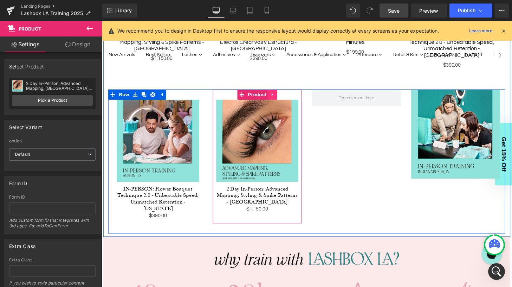
click at [278, 95] on icon at bounding box center [278, 97] width 5 height 5
click at [273, 95] on icon at bounding box center [273, 97] width 5 height 5
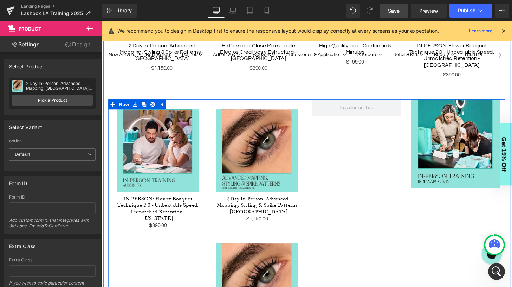
scroll to position [439, 0]
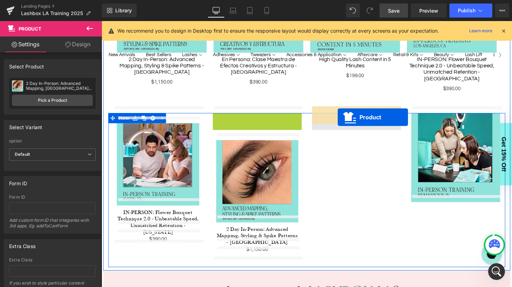
drag, startPoint x: 234, startPoint y: 113, endPoint x: 346, endPoint y: 120, distance: 112.2
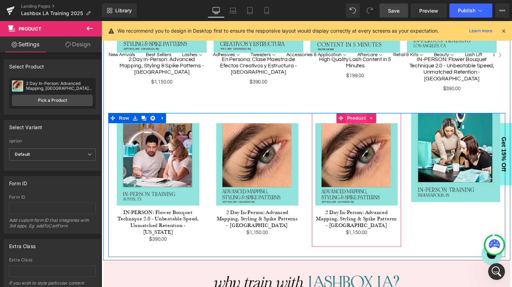
click at [364, 117] on span "Product" at bounding box center [365, 122] width 23 height 11
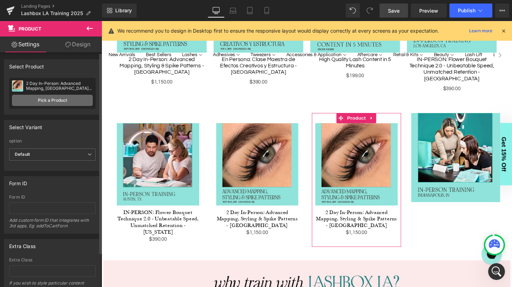
click at [56, 97] on link "Pick a Product" at bounding box center [52, 100] width 81 height 11
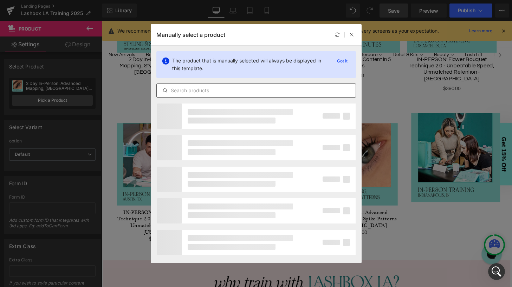
click at [215, 88] on input "text" at bounding box center [256, 90] width 199 height 8
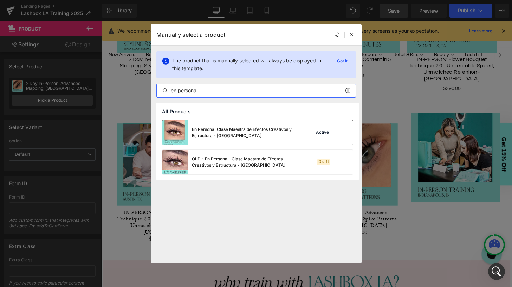
type input "en persona"
click at [237, 134] on div "En Persona: Clase Maestra de Efectos Creativos y Estructura - [GEOGRAPHIC_DATA]" at bounding box center [244, 132] width 105 height 13
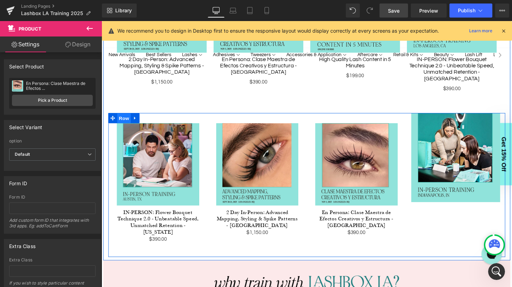
click at [126, 117] on span "Row" at bounding box center [125, 122] width 14 height 11
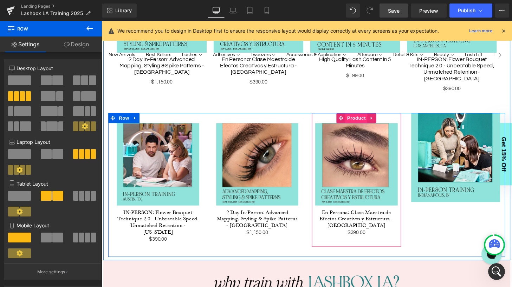
click at [365, 117] on span "Product" at bounding box center [365, 122] width 23 height 11
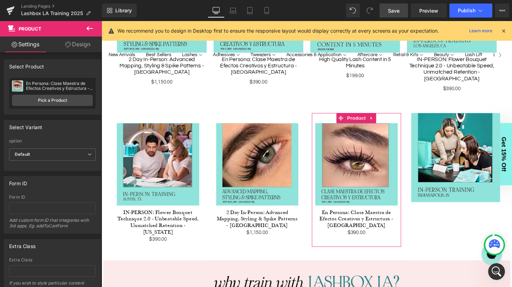
click at [79, 46] on link "Design" at bounding box center [77, 45] width 51 height 16
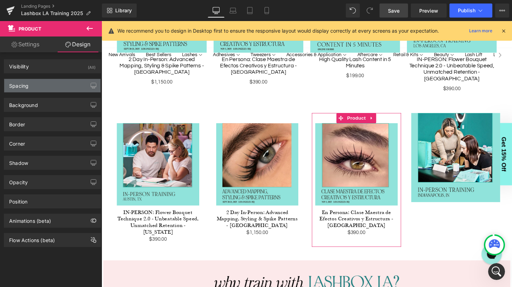
click at [54, 85] on div "Spacing" at bounding box center [52, 85] width 96 height 13
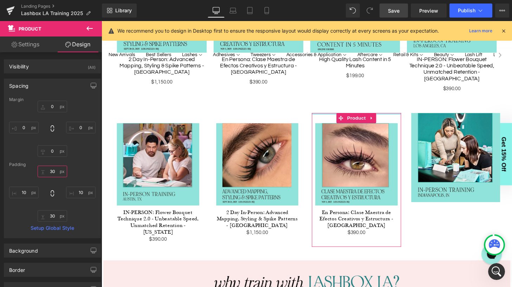
click at [53, 171] on input "30" at bounding box center [52, 172] width 29 height 12
type input "0"
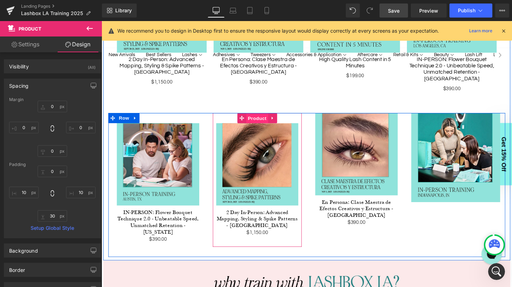
click at [262, 117] on span "Product" at bounding box center [262, 122] width 23 height 11
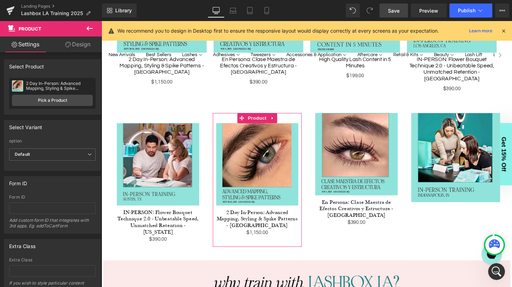
click at [79, 43] on link "Design" at bounding box center [77, 45] width 51 height 16
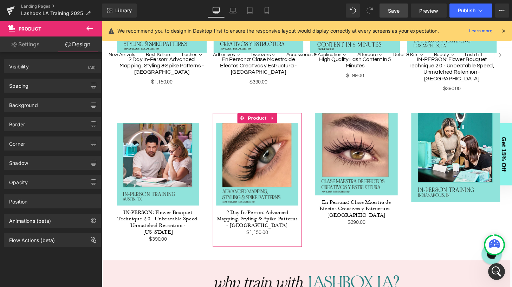
click at [77, 46] on link "Design" at bounding box center [77, 45] width 51 height 16
click at [57, 84] on div "Spacing" at bounding box center [52, 85] width 96 height 13
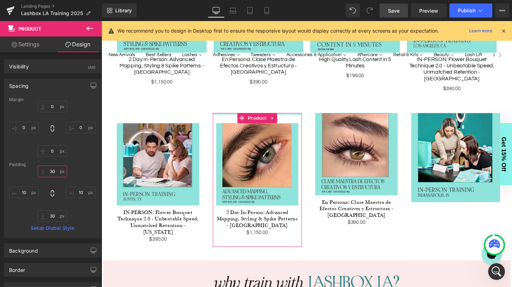
click at [52, 170] on input "text" at bounding box center [52, 172] width 29 height 12
type input "0"
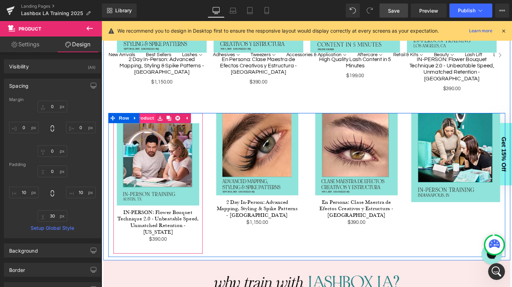
click at [148, 117] on span "Product" at bounding box center [146, 122] width 23 height 11
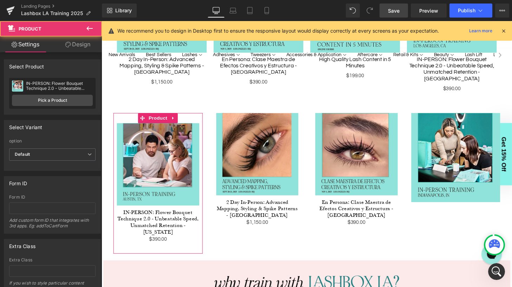
click at [74, 45] on link "Design" at bounding box center [77, 45] width 51 height 16
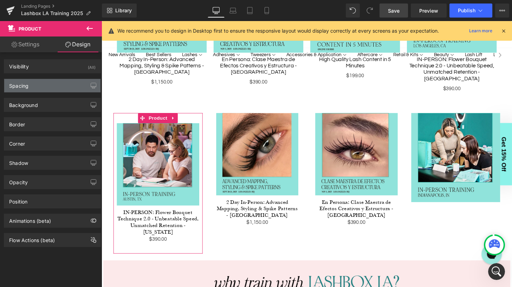
click at [54, 89] on div "Spacing" at bounding box center [52, 85] width 96 height 13
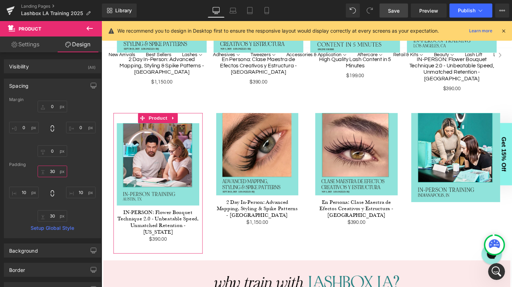
click at [54, 172] on input "30" at bounding box center [52, 172] width 29 height 12
type input "0"
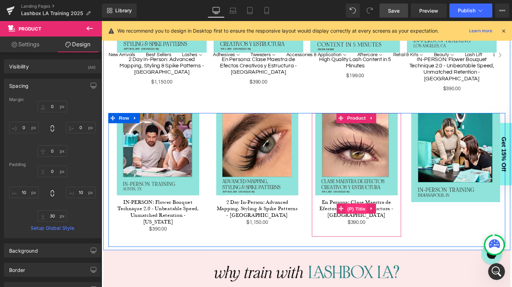
click at [366, 211] on span "(P) Title" at bounding box center [365, 216] width 22 height 11
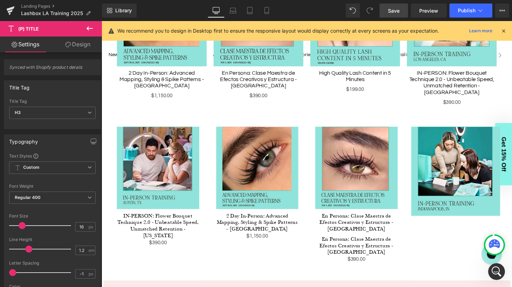
scroll to position [414, 0]
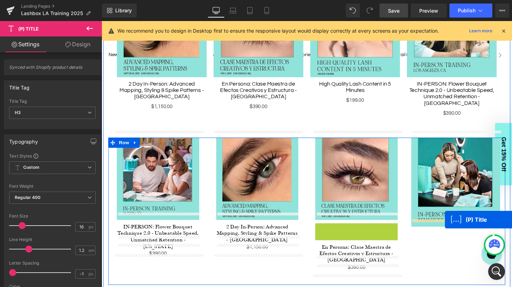
drag, startPoint x: 350, startPoint y: 234, endPoint x: 457, endPoint y: 227, distance: 107.3
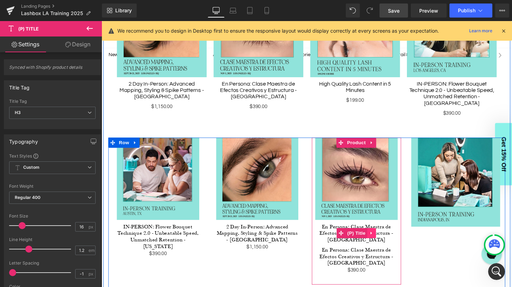
click at [380, 239] on icon at bounding box center [380, 240] width 1 height 3
click at [387, 238] on icon at bounding box center [385, 240] width 5 height 5
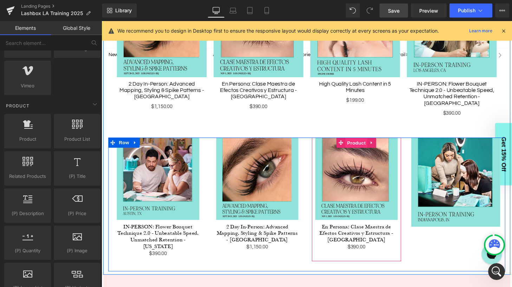
click at [367, 142] on span "Product" at bounding box center [365, 147] width 23 height 11
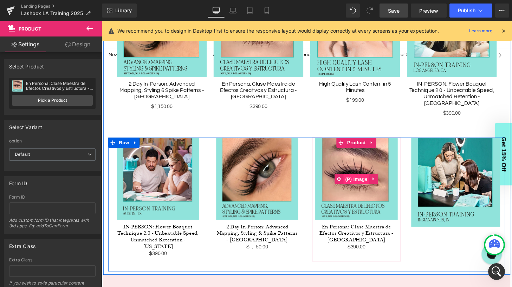
click at [365, 179] on span "(P) Image" at bounding box center [365, 184] width 27 height 11
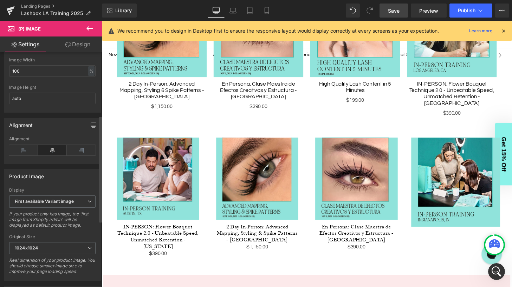
scroll to position [139, 0]
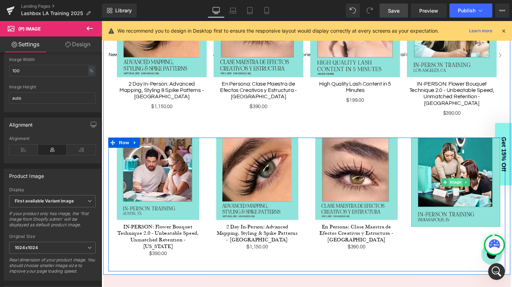
click at [468, 184] on span "Image" at bounding box center [468, 188] width 15 height 8
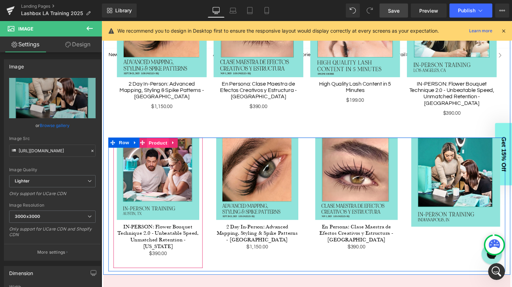
click at [159, 142] on span "Product" at bounding box center [160, 147] width 23 height 11
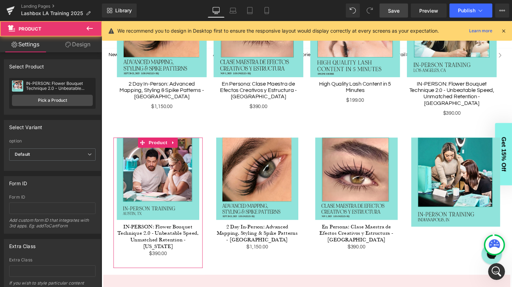
click at [74, 41] on link "Design" at bounding box center [77, 45] width 51 height 16
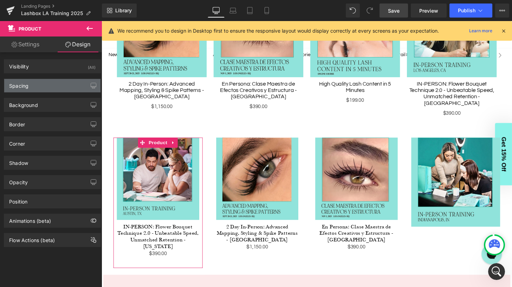
click at [51, 86] on div "Spacing" at bounding box center [52, 85] width 96 height 13
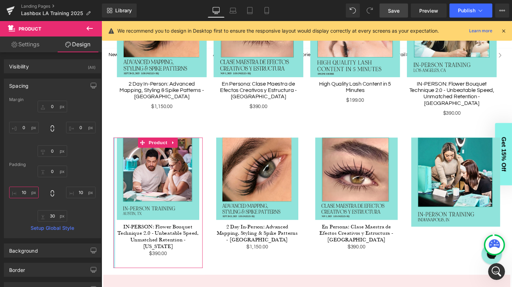
click at [27, 192] on input "text" at bounding box center [23, 193] width 29 height 12
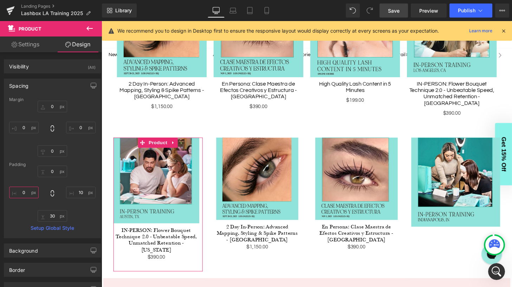
type input "0"
click at [80, 193] on input "text" at bounding box center [80, 193] width 29 height 12
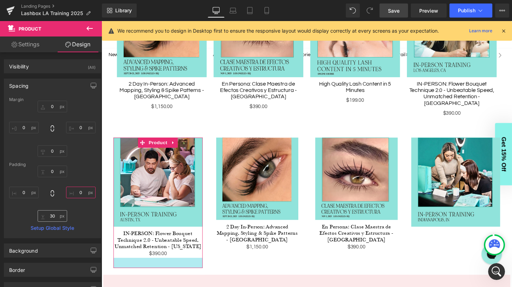
type input "0"
click at [55, 217] on input "text" at bounding box center [52, 216] width 29 height 12
type input "0"
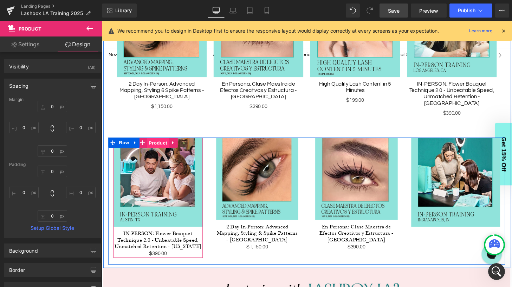
click at [156, 142] on span "Product" at bounding box center [160, 147] width 23 height 11
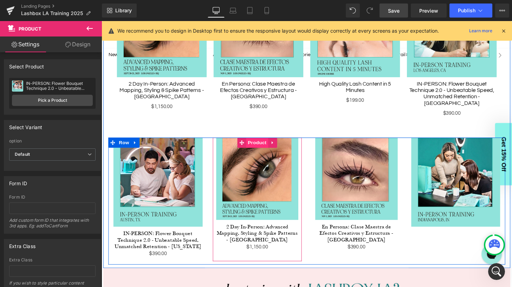
click at [260, 142] on span "Product" at bounding box center [262, 147] width 23 height 11
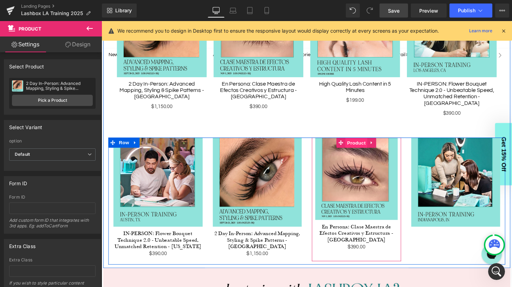
click at [369, 142] on span "Product" at bounding box center [365, 147] width 23 height 11
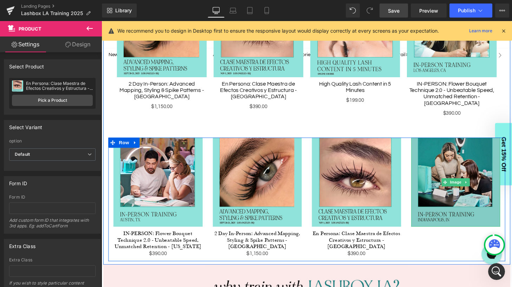
click at [474, 150] on img at bounding box center [468, 188] width 92 height 92
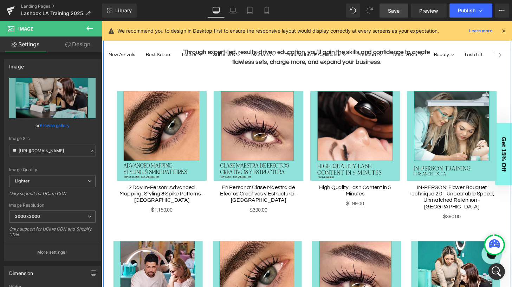
scroll to position [306, 0]
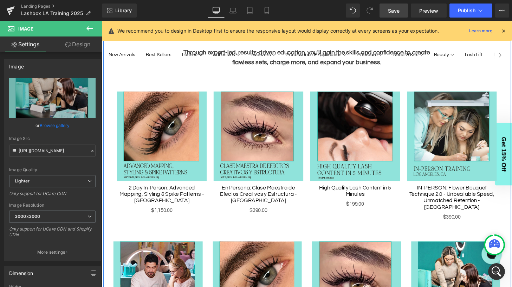
click at [283, 109] on img at bounding box center [263, 140] width 93 height 93
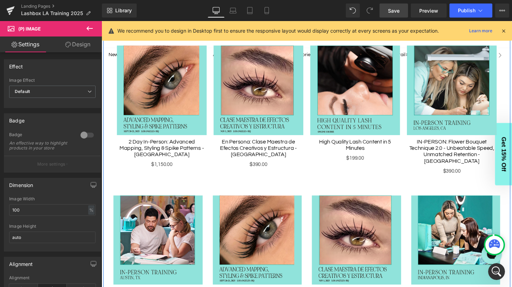
scroll to position [352, 0]
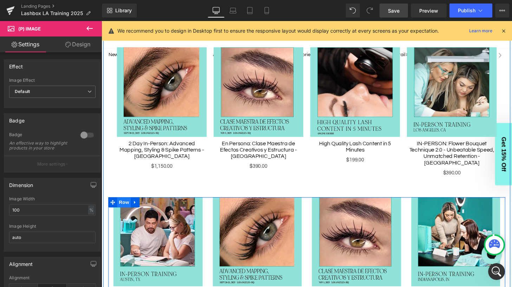
click at [126, 204] on span "Row" at bounding box center [125, 209] width 14 height 11
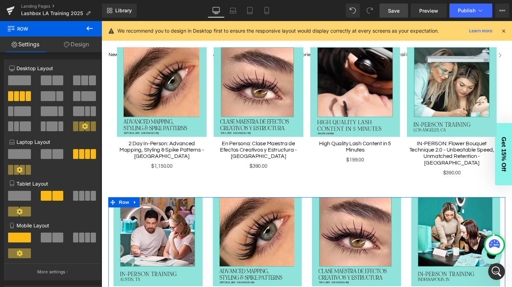
click at [70, 50] on link "Design" at bounding box center [76, 45] width 51 height 16
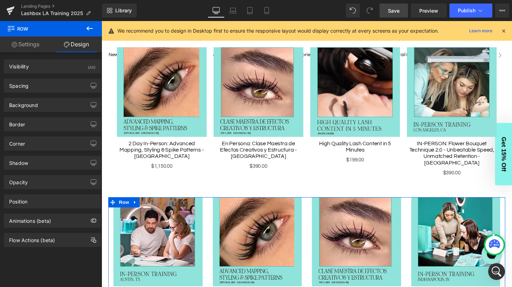
click at [25, 46] on link "Settings" at bounding box center [25, 45] width 51 height 16
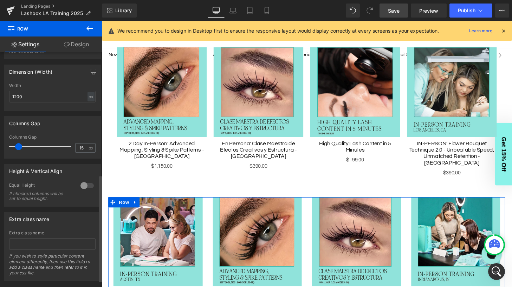
scroll to position [270, 0]
click at [79, 149] on input "15" at bounding box center [81, 147] width 12 height 9
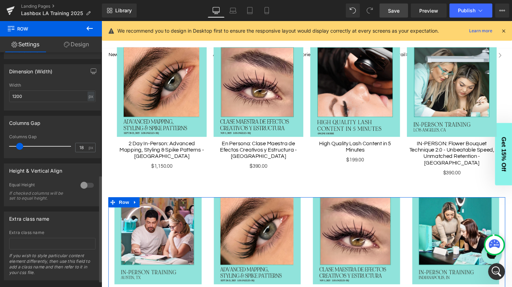
click at [83, 131] on div "Columns Gap 15px Columns Gap 18 px" at bounding box center [52, 137] width 97 height 42
click at [79, 148] on input "18" at bounding box center [81, 147] width 12 height 9
type input "1"
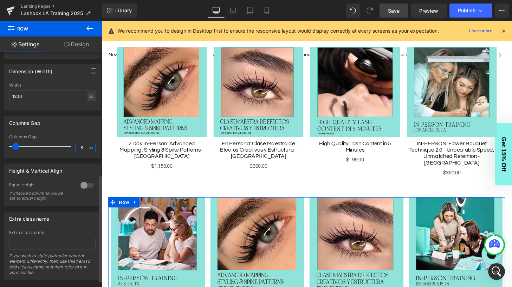
type input "8"
click at [83, 137] on div "Columns Gap" at bounding box center [52, 136] width 86 height 5
click at [79, 147] on input "8" at bounding box center [81, 147] width 12 height 9
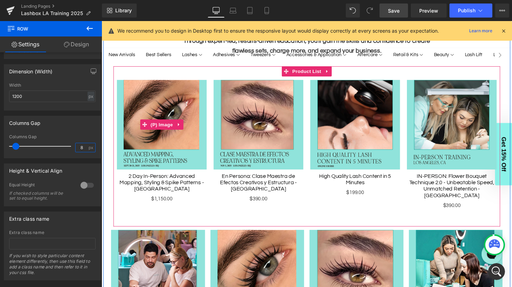
scroll to position [311, 0]
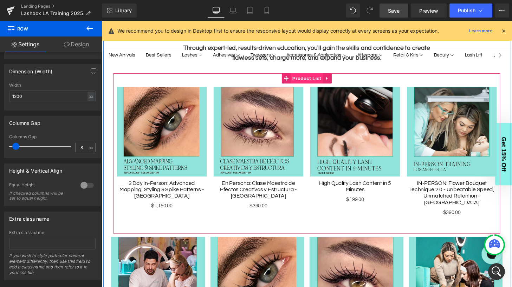
click at [310, 79] on span "Product List" at bounding box center [313, 80] width 33 height 11
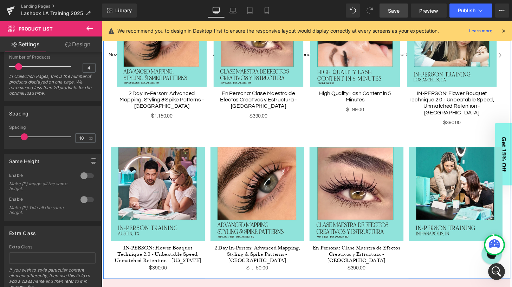
scroll to position [419, 0]
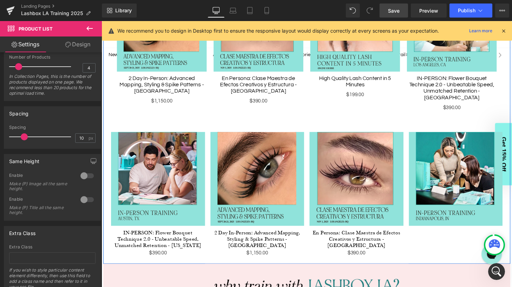
click at [247, 145] on img at bounding box center [262, 184] width 97 height 97
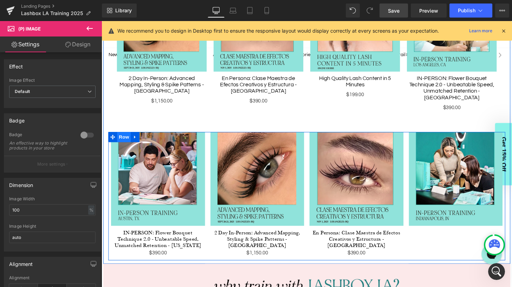
click at [120, 136] on span "Row" at bounding box center [125, 141] width 14 height 11
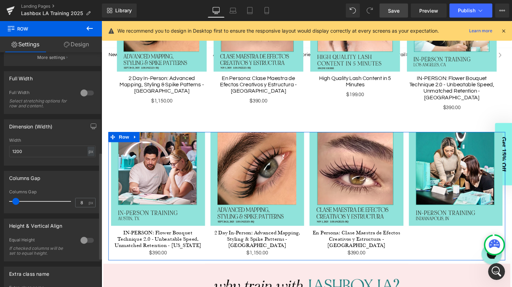
scroll to position [226, 0]
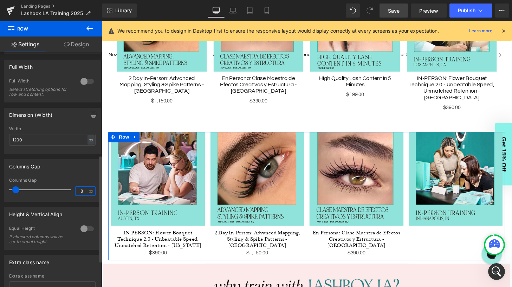
click at [81, 193] on input "8" at bounding box center [81, 191] width 12 height 9
type input "10"
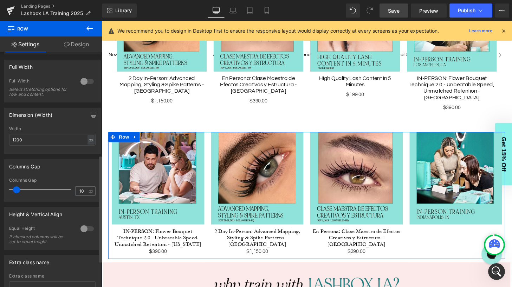
click at [84, 230] on div at bounding box center [87, 228] width 17 height 11
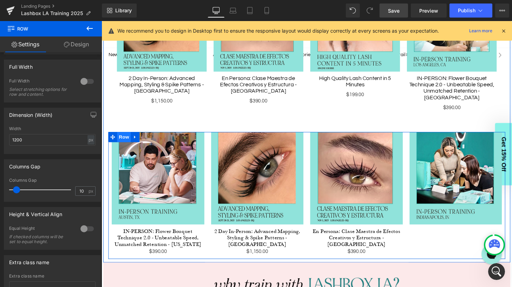
click at [126, 136] on ul "Row" at bounding box center [124, 141] width 32 height 11
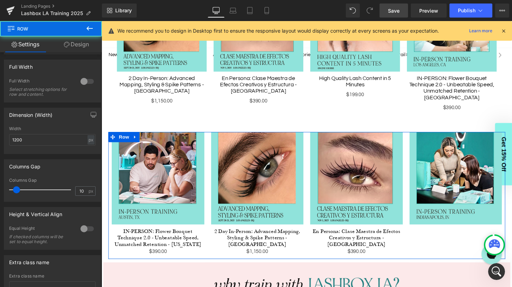
click at [81, 44] on link "Design" at bounding box center [76, 45] width 51 height 16
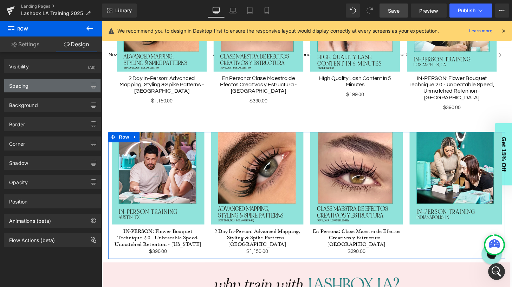
click at [49, 84] on div "Spacing" at bounding box center [52, 85] width 96 height 13
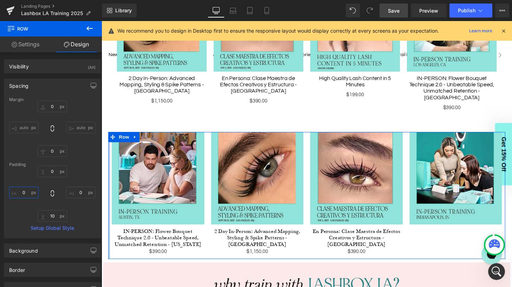
click at [27, 193] on input "text" at bounding box center [23, 193] width 29 height 12
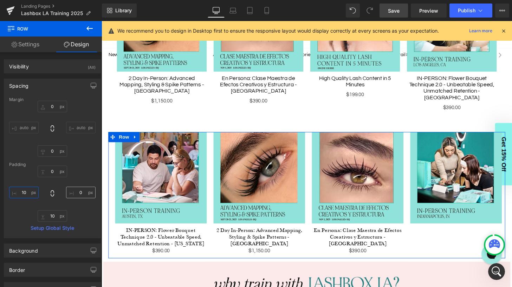
type input "10"
click at [77, 191] on input "text" at bounding box center [80, 193] width 29 height 12
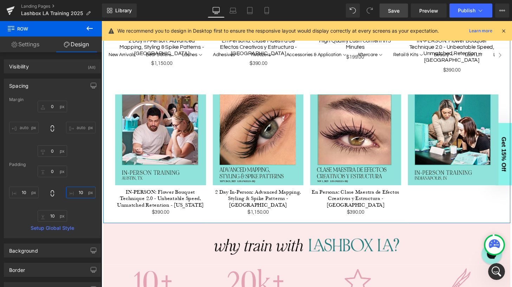
scroll to position [463, 0]
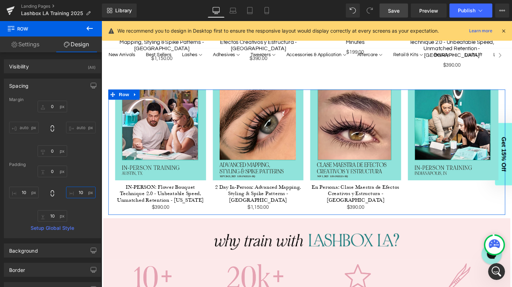
type input "10"
click at [28, 43] on link "Settings" at bounding box center [25, 45] width 51 height 16
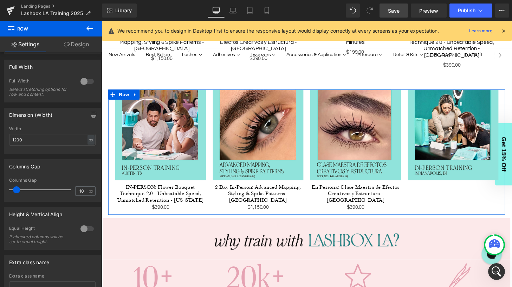
click at [69, 42] on link "Design" at bounding box center [76, 45] width 51 height 16
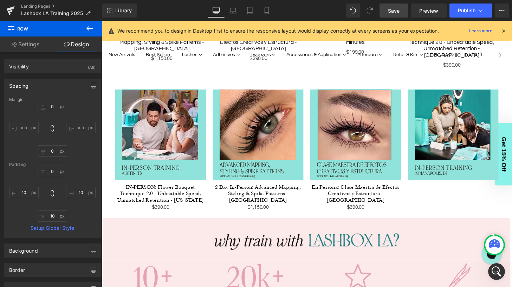
click at [88, 29] on icon at bounding box center [89, 28] width 6 height 4
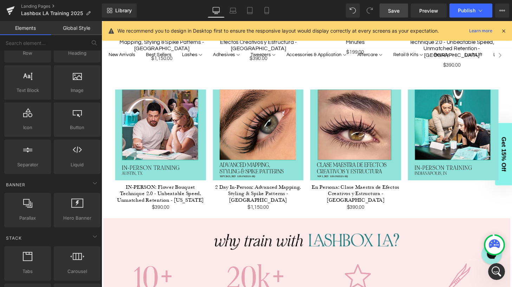
scroll to position [0, 0]
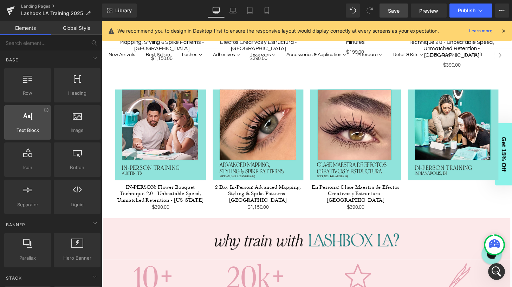
click at [31, 123] on div at bounding box center [27, 119] width 42 height 16
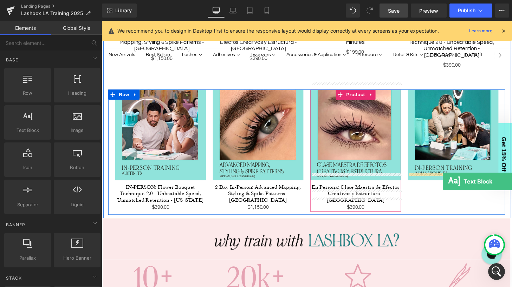
drag, startPoint x: 129, startPoint y: 140, endPoint x: 455, endPoint y: 187, distance: 329.2
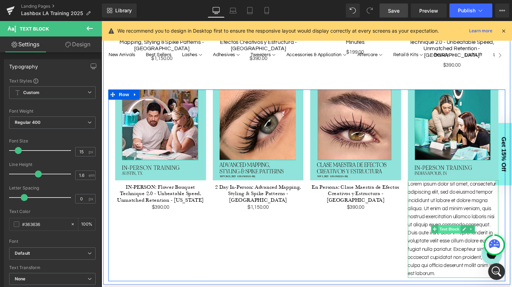
click at [462, 232] on span "Text Block" at bounding box center [461, 236] width 23 height 8
click at [469, 199] on p "Lorem ipsum dolor sit amet, consectetur adipiscing elit, sed do eiusmod tempor …" at bounding box center [466, 236] width 94 height 101
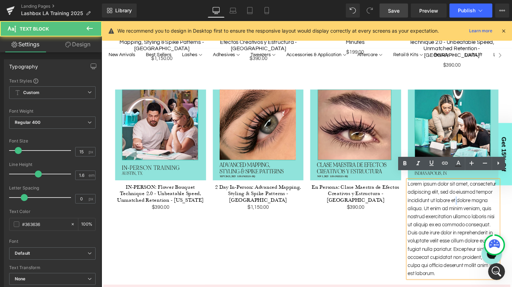
click at [469, 199] on p "Lorem ipsum dolor sit amet, consectetur adipiscing elit, sed do eiusmod tempor …" at bounding box center [466, 236] width 94 height 101
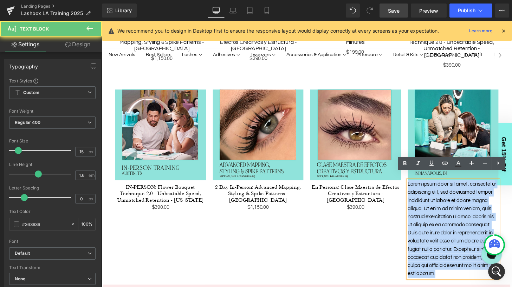
click at [469, 199] on p "Lorem ipsum dolor sit amet, consectetur adipiscing elit, sed do eiusmod tempor …" at bounding box center [466, 236] width 94 height 101
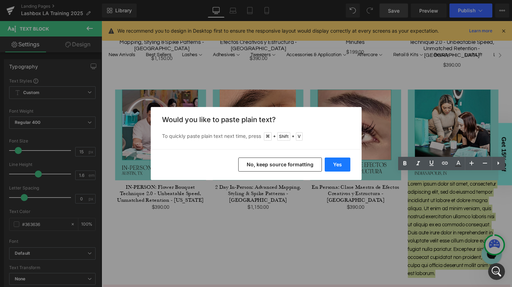
click at [335, 164] on button "Yes" at bounding box center [337, 165] width 26 height 14
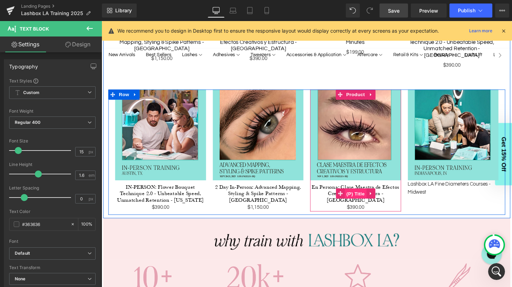
click at [363, 195] on span "(P) Title" at bounding box center [364, 200] width 22 height 11
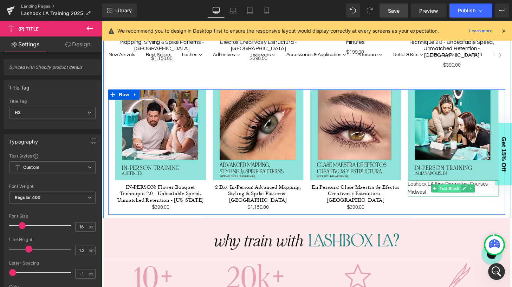
click at [464, 190] on span "Text Block" at bounding box center [461, 194] width 23 height 8
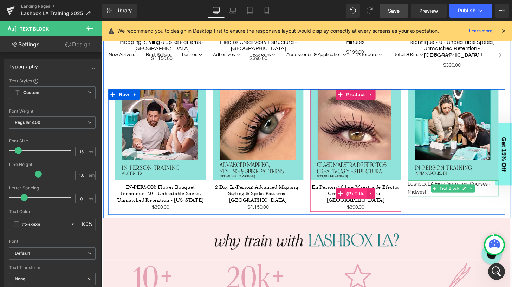
click at [368, 195] on span "(P) Title" at bounding box center [364, 200] width 22 height 11
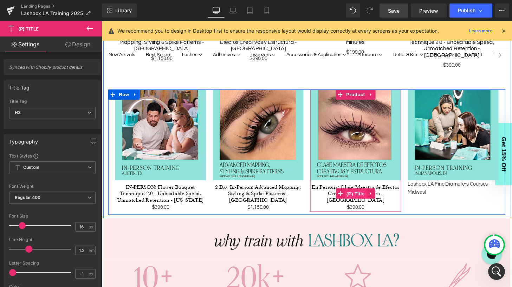
click at [361, 195] on span "(P) Title" at bounding box center [364, 200] width 22 height 11
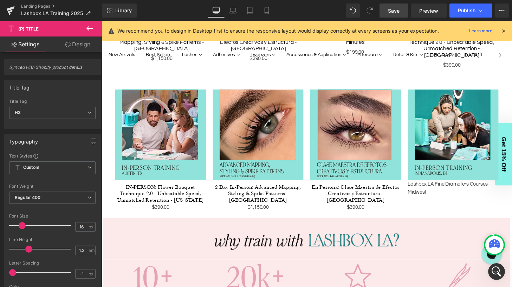
click at [75, 48] on link "Design" at bounding box center [77, 45] width 51 height 16
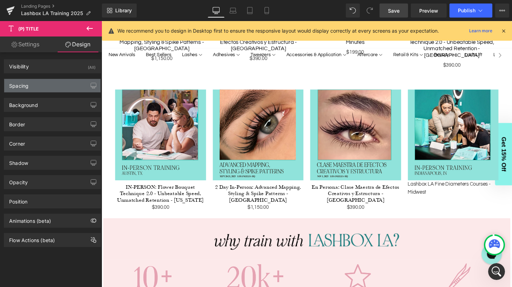
click at [45, 85] on div "Spacing" at bounding box center [52, 85] width 96 height 13
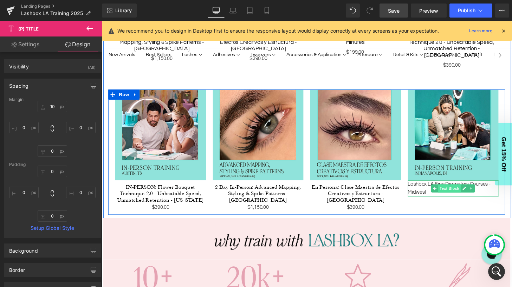
click at [461, 190] on span "Text Block" at bounding box center [461, 194] width 23 height 8
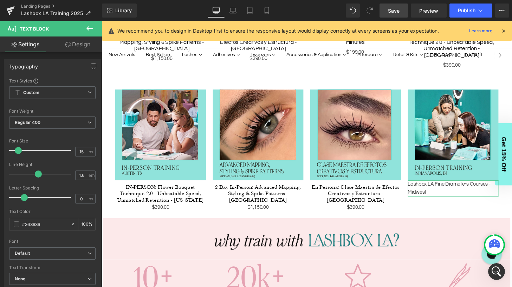
click at [80, 46] on link "Design" at bounding box center [77, 45] width 51 height 16
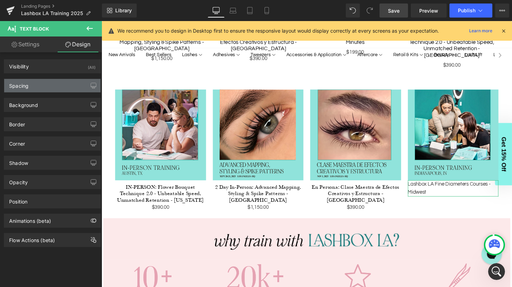
click at [52, 83] on div "Spacing" at bounding box center [52, 85] width 96 height 13
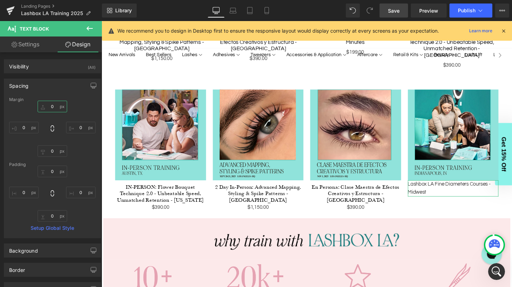
click at [53, 106] on input "text" at bounding box center [52, 107] width 29 height 12
type input "10"
click at [33, 46] on link "Settings" at bounding box center [25, 45] width 51 height 16
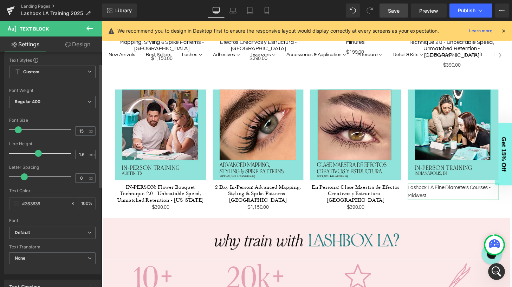
scroll to position [23, 0]
click at [81, 125] on input "15" at bounding box center [81, 129] width 12 height 9
type input "16"
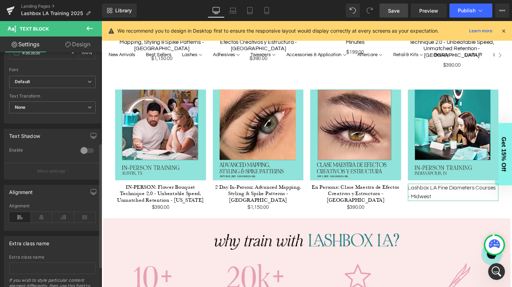
scroll to position [181, 0]
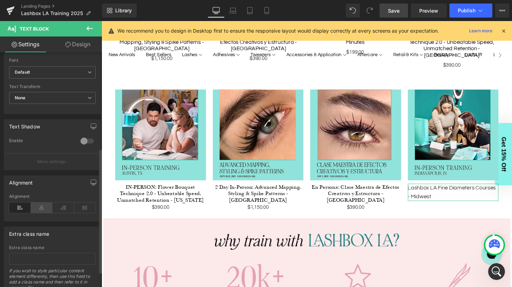
click at [41, 207] on icon at bounding box center [42, 208] width 22 height 11
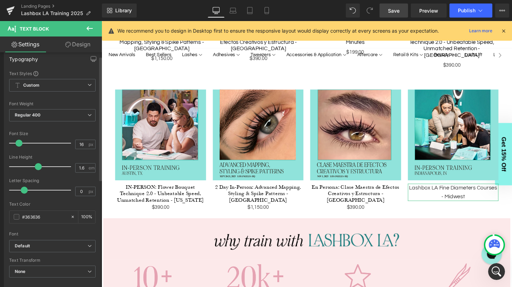
scroll to position [5, 0]
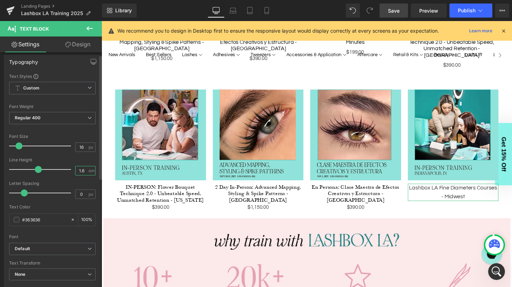
click at [82, 170] on input "1.6" at bounding box center [81, 170] width 12 height 9
type input "1.3"
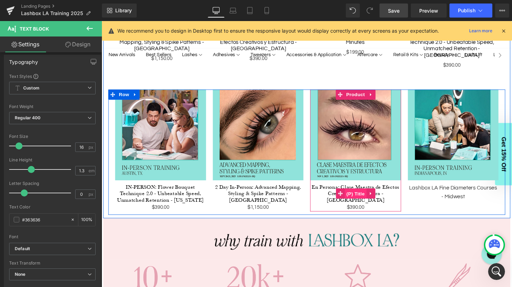
click at [366, 195] on span "(P) Title" at bounding box center [364, 200] width 22 height 11
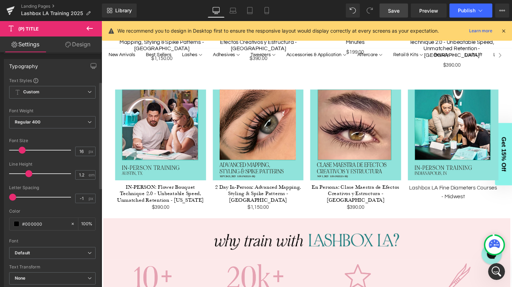
scroll to position [88, 0]
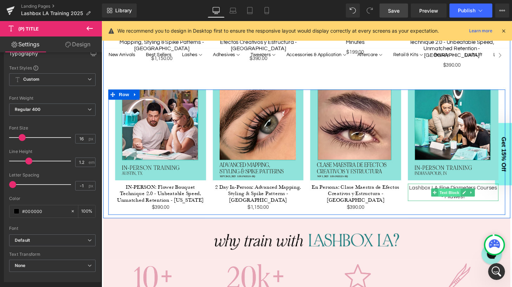
click at [468, 195] on span "Text Block" at bounding box center [461, 199] width 23 height 8
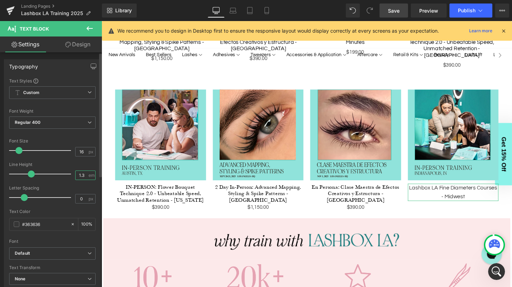
click at [81, 175] on input "1.3" at bounding box center [81, 175] width 12 height 9
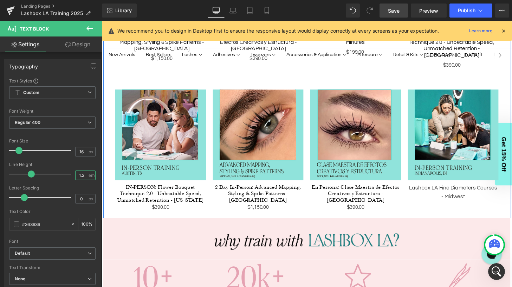
type input "1.2"
type input "-1"
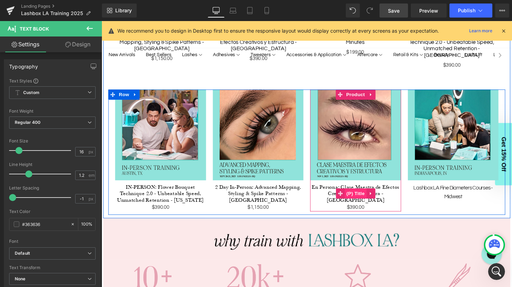
click at [369, 195] on span "(P) Title" at bounding box center [364, 200] width 22 height 11
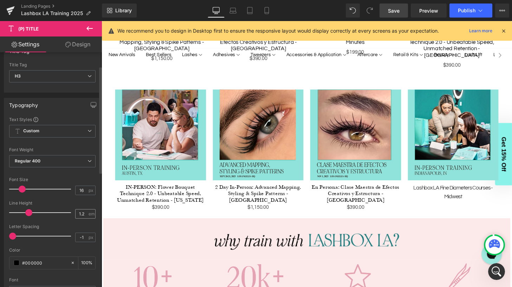
scroll to position [26, 0]
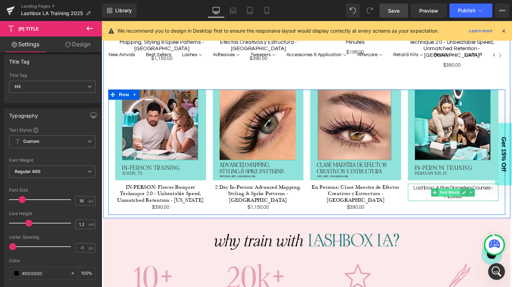
click at [463, 195] on span "Text Block" at bounding box center [461, 199] width 23 height 8
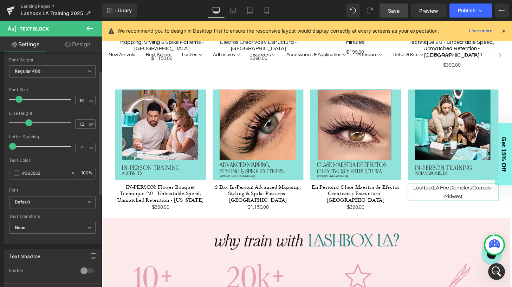
scroll to position [52, 0]
drag, startPoint x: 82, startPoint y: 145, endPoint x: 98, endPoint y: 173, distance: 32.9
click at [82, 147] on input "-1" at bounding box center [81, 146] width 12 height 9
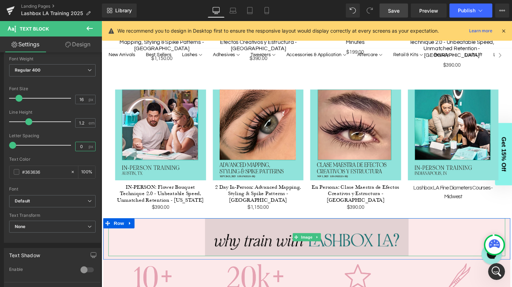
type input "0"
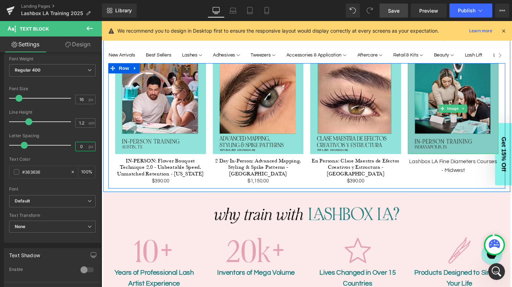
scroll to position [495, 0]
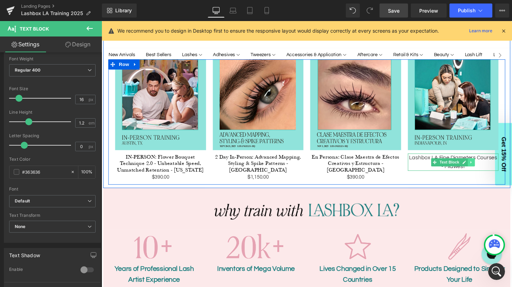
click at [484, 166] on icon at bounding box center [483, 167] width 1 height 2
click at [481, 165] on icon at bounding box center [481, 167] width 4 height 4
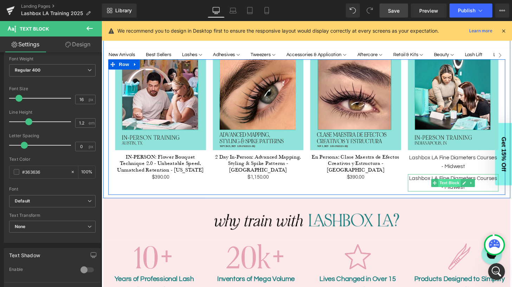
click at [468, 185] on span "Text Block" at bounding box center [461, 189] width 23 height 8
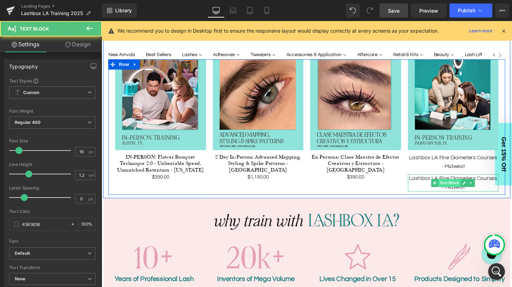
click at [465, 185] on span "Text Block" at bounding box center [461, 189] width 23 height 8
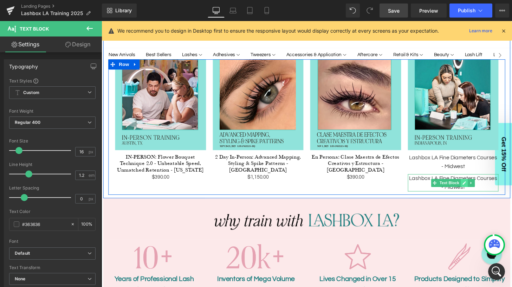
click at [477, 187] on icon at bounding box center [477, 189] width 4 height 4
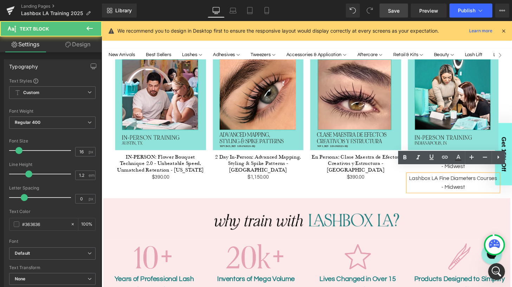
click at [459, 180] on p "Lashbox LA Fine Diameters Courses - Midwest" at bounding box center [466, 189] width 94 height 18
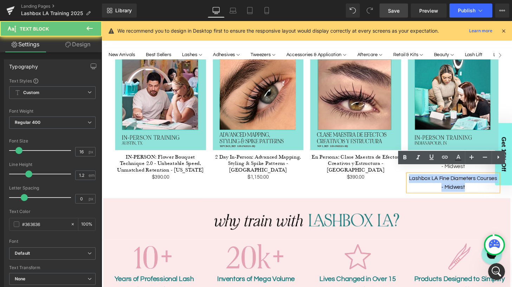
click at [459, 180] on p "Lashbox LA Fine Diameters Courses - Midwest" at bounding box center [466, 189] width 94 height 18
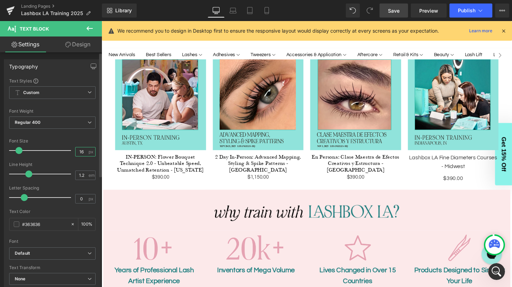
click at [78, 152] on input "16" at bounding box center [81, 151] width 12 height 9
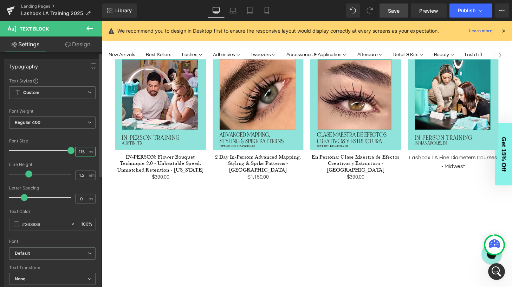
scroll to position [0, 0]
type input "15"
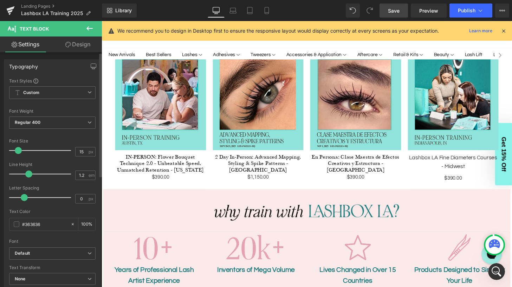
click at [62, 134] on div at bounding box center [52, 134] width 86 height 5
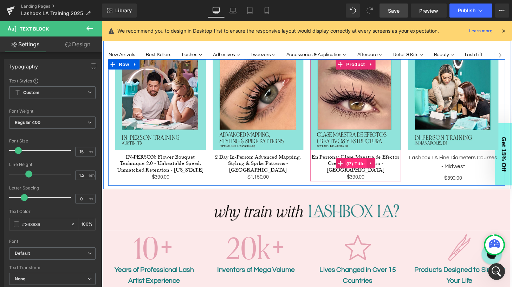
click at [367, 164] on span "(P) Title" at bounding box center [364, 169] width 22 height 11
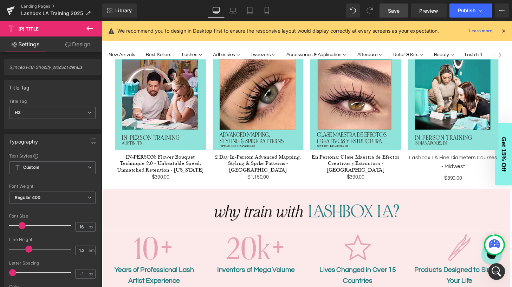
click at [76, 48] on link "Design" at bounding box center [77, 45] width 51 height 16
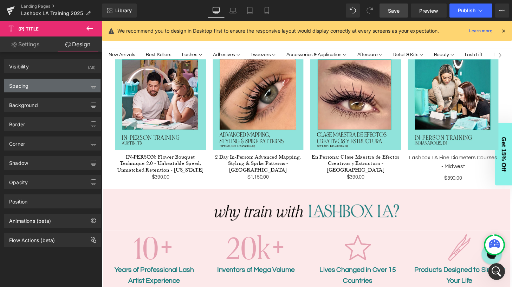
click at [47, 88] on div "Spacing" at bounding box center [52, 85] width 96 height 13
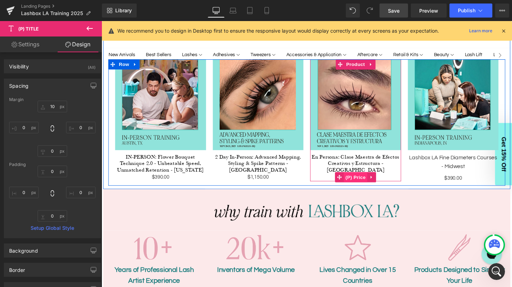
click at [365, 178] on span "(P) Price" at bounding box center [364, 183] width 25 height 11
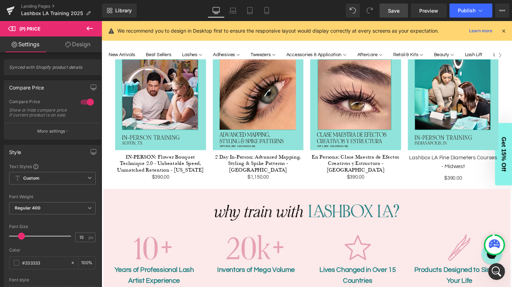
click at [80, 46] on link "Design" at bounding box center [77, 45] width 51 height 16
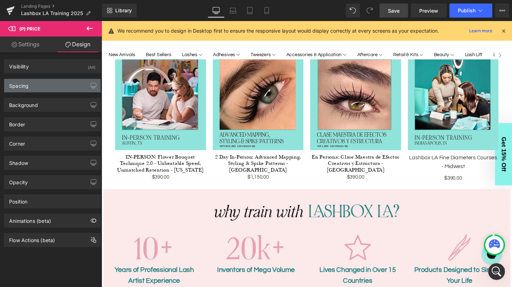
click at [48, 86] on div "Spacing" at bounding box center [52, 85] width 96 height 13
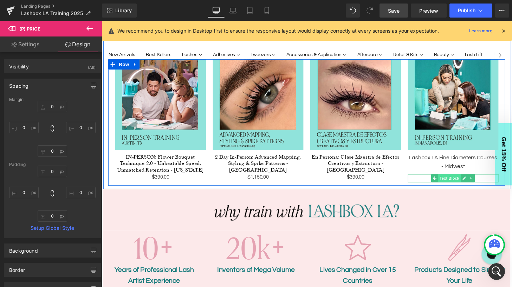
click at [465, 180] on span "Text Block" at bounding box center [461, 184] width 23 height 8
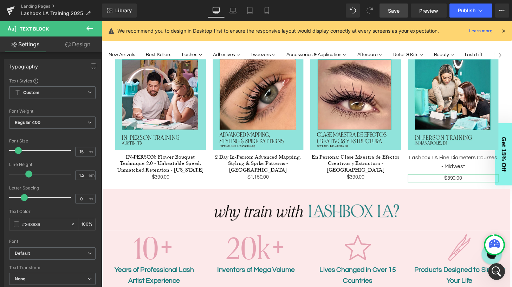
click at [79, 45] on link "Design" at bounding box center [77, 45] width 51 height 16
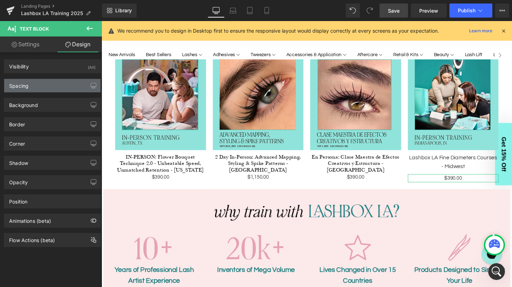
click at [54, 87] on div "Spacing" at bounding box center [52, 85] width 96 height 13
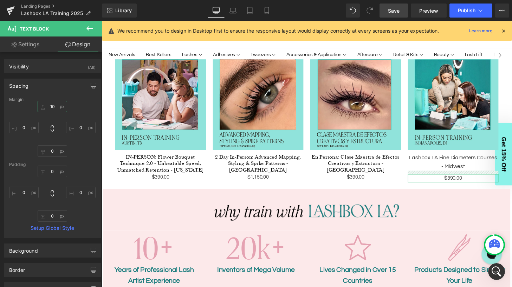
click at [52, 107] on input "text" at bounding box center [52, 107] width 29 height 12
type input "0"
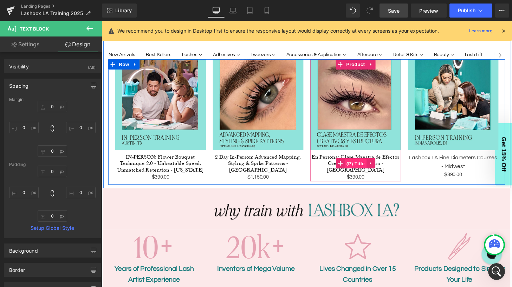
click at [369, 164] on span "(P) Title" at bounding box center [364, 169] width 22 height 11
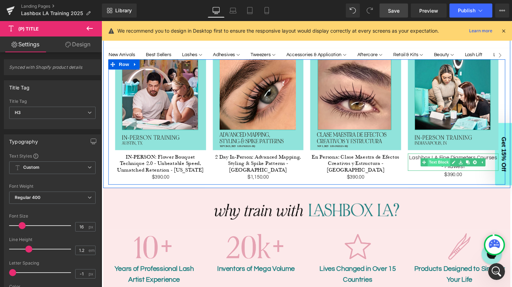
click at [447, 163] on span "Text Block" at bounding box center [450, 167] width 23 height 8
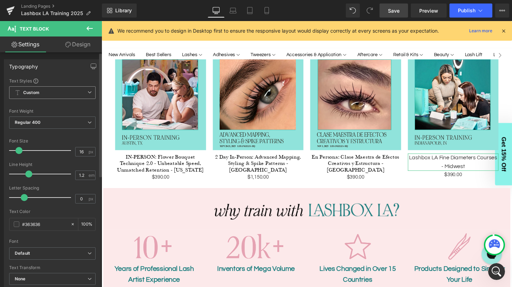
click at [62, 92] on span "Custom Setup Global Style" at bounding box center [52, 92] width 86 height 13
click at [65, 76] on div "Typography Text Styles Custom Custom Setup Global Style Custom Setup Global Sty…" at bounding box center [52, 177] width 97 height 236
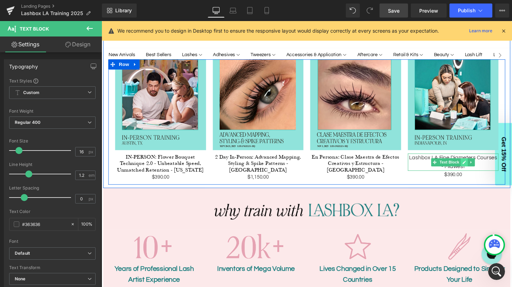
click at [475, 165] on icon at bounding box center [477, 167] width 4 height 4
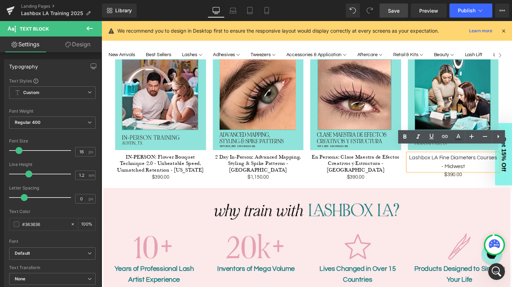
click at [456, 158] on p "Lashbox LA Fine Diameters Courses - Midwest" at bounding box center [466, 167] width 94 height 18
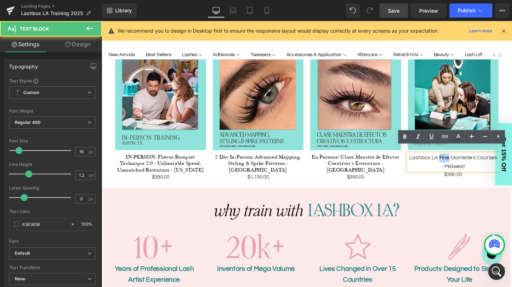
click at [456, 158] on p "Lashbox LA Fine Diameters Courses - Midwest" at bounding box center [466, 167] width 94 height 18
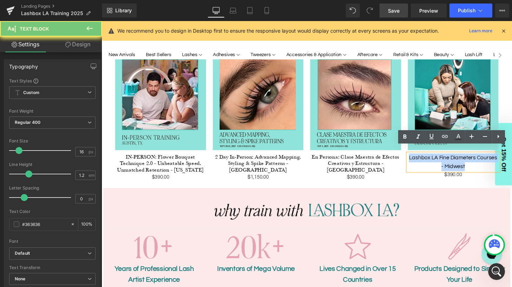
click at [456, 158] on p "Lashbox LA Fine Diameters Courses - Midwest" at bounding box center [466, 167] width 94 height 18
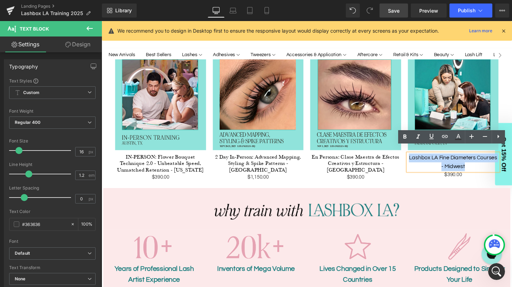
copy p "Lashbox LA Fine Diameters Courses - Midwest"
click at [472, 177] on span "Text Block" at bounding box center [461, 181] width 23 height 8
click at [496, 181] on div "Sale Off (P) Image IN-PERSON: Flower Bouquet Technique 2.0 - Unbeatable Speed, …" at bounding box center [313, 126] width 411 height 130
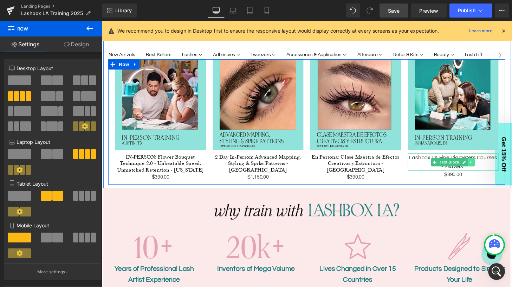
click at [485, 165] on icon at bounding box center [484, 167] width 4 height 4
click at [489, 165] on icon at bounding box center [488, 167] width 4 height 4
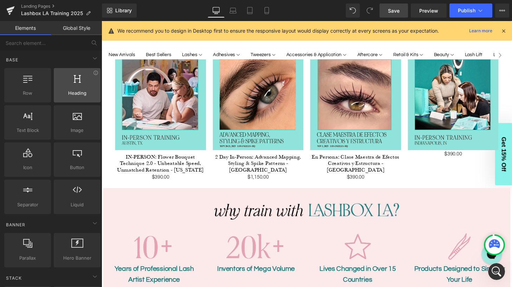
click at [76, 84] on div at bounding box center [77, 82] width 42 height 16
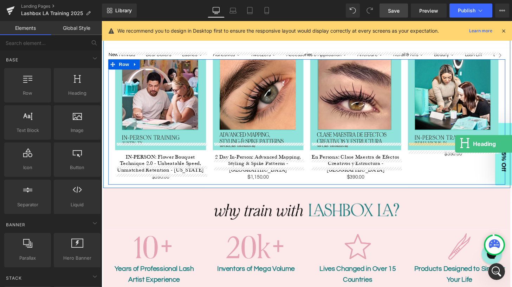
drag, startPoint x: 174, startPoint y: 105, endPoint x: 467, endPoint y: 149, distance: 296.0
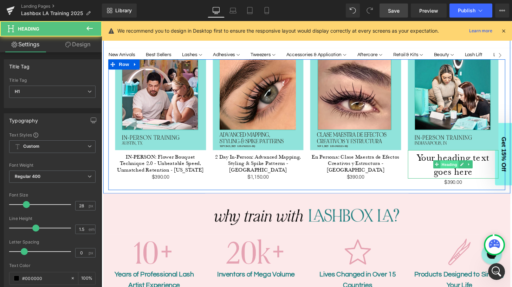
click at [462, 166] on span "Heading" at bounding box center [461, 170] width 19 height 8
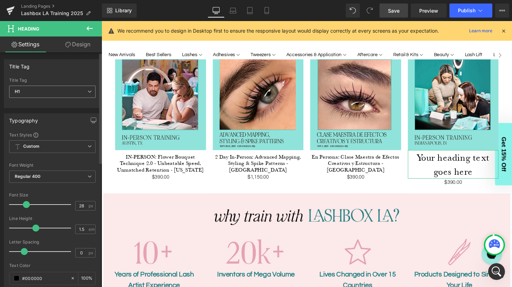
click at [54, 87] on span "H1" at bounding box center [52, 92] width 86 height 12
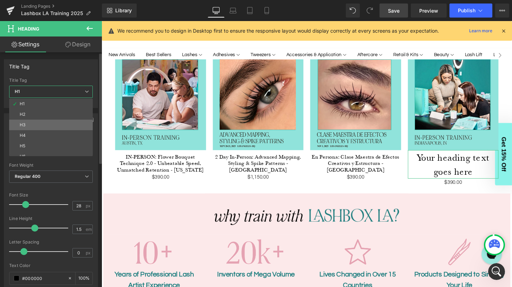
click at [41, 126] on li "H3" at bounding box center [52, 125] width 87 height 11
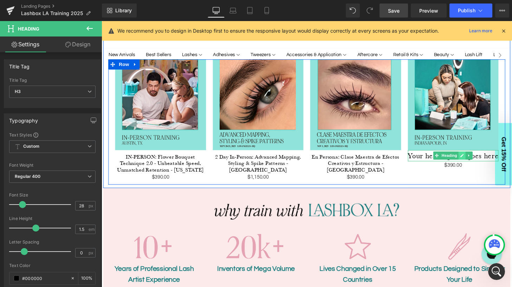
click at [476, 158] on icon at bounding box center [475, 160] width 4 height 4
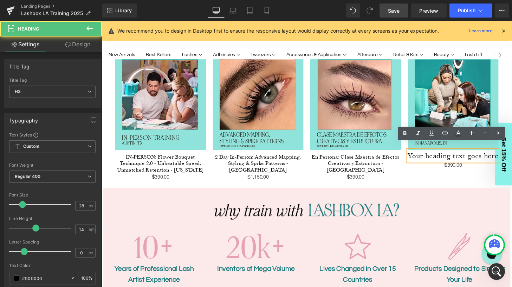
click at [456, 155] on h3 "Your heading text goes here" at bounding box center [466, 161] width 94 height 12
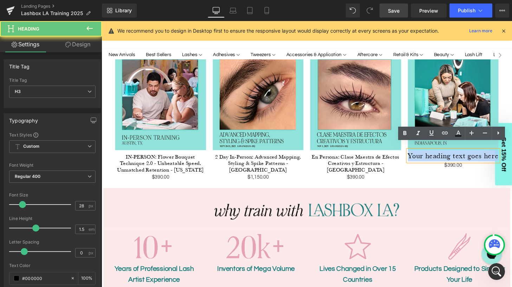
click at [456, 155] on h3 "Your heading text goes here" at bounding box center [466, 161] width 94 height 12
paste div
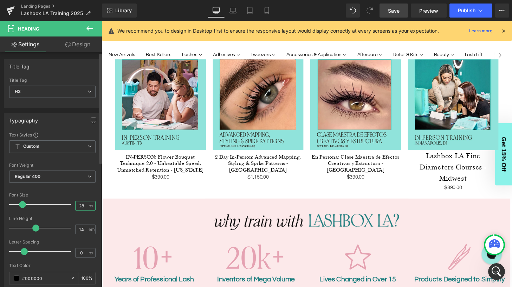
click at [82, 205] on input "28" at bounding box center [81, 206] width 12 height 9
type input "16"
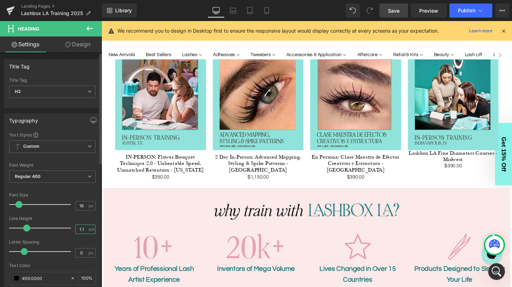
click at [84, 229] on input "1.1" at bounding box center [81, 229] width 12 height 9
type input "1.2"
drag, startPoint x: 82, startPoint y: 252, endPoint x: 64, endPoint y: 252, distance: 18.3
click at [64, 252] on div "Letter Spacing -1 px" at bounding box center [52, 252] width 86 height 24
type input "0"
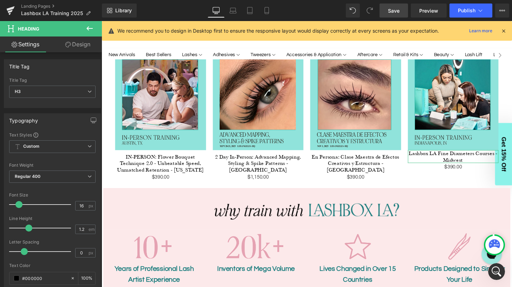
click at [86, 42] on link "Design" at bounding box center [77, 45] width 51 height 16
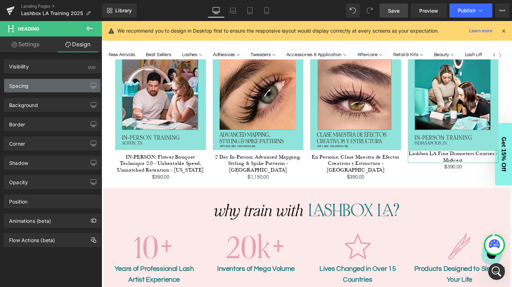
click at [42, 86] on div "Spacing" at bounding box center [52, 85] width 96 height 13
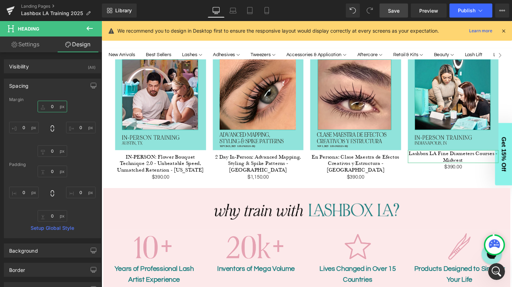
click at [53, 104] on input "text" at bounding box center [52, 107] width 29 height 12
type input "10"
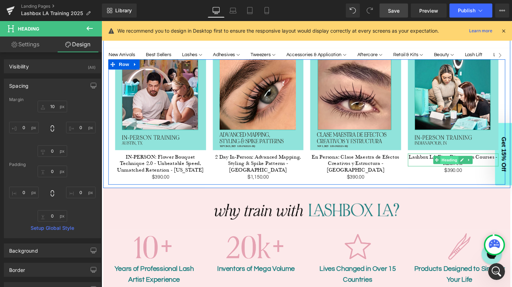
click at [464, 161] on span "Heading" at bounding box center [461, 165] width 19 height 8
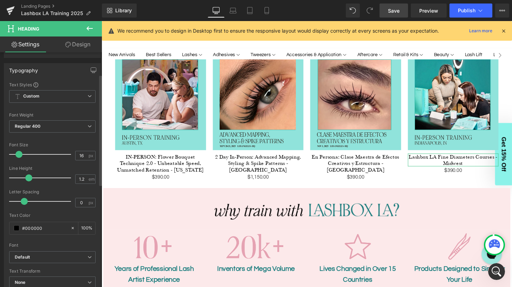
scroll to position [73, 0]
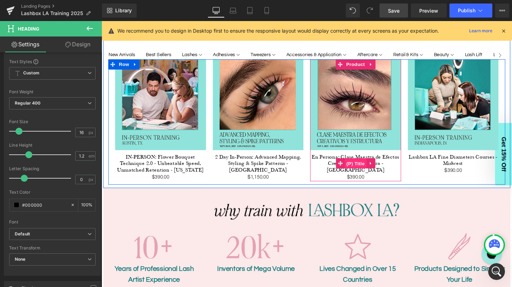
click at [364, 164] on span "(P) Title" at bounding box center [364, 169] width 22 height 11
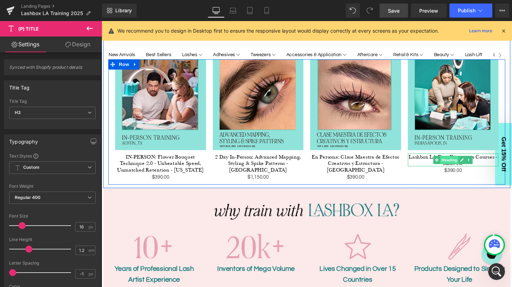
click at [466, 161] on span "Heading" at bounding box center [461, 165] width 19 height 8
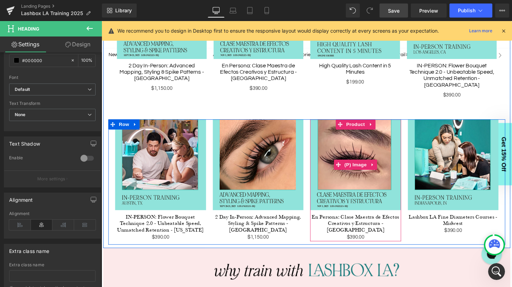
scroll to position [427, 0]
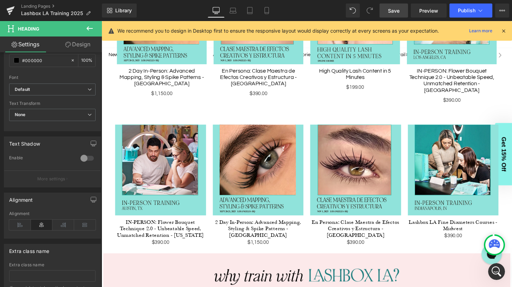
drag, startPoint x: 393, startPoint y: 12, endPoint x: 160, endPoint y: 49, distance: 235.0
click at [393, 12] on span "Save" at bounding box center [394, 10] width 12 height 7
